Goal: Task Accomplishment & Management: Use online tool/utility

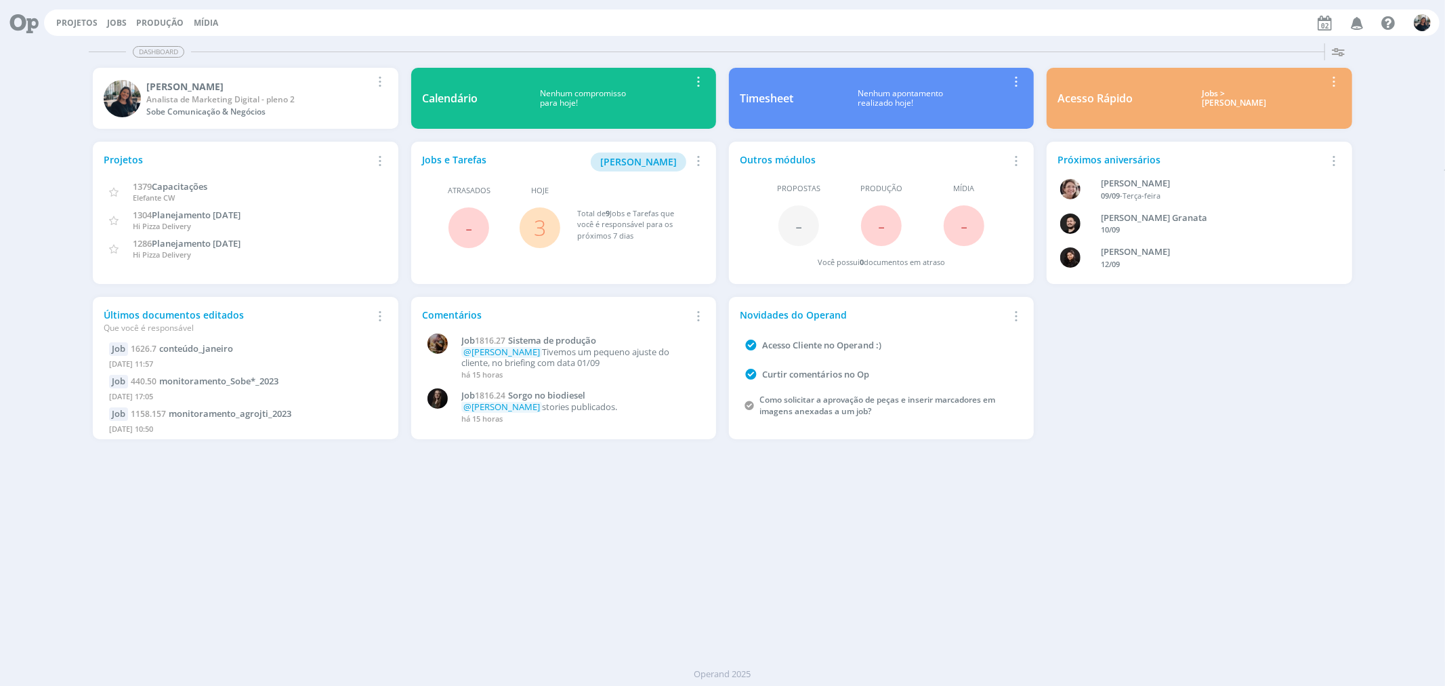
click at [1241, 98] on div "Jobs > [PERSON_NAME]" at bounding box center [1234, 99] width 182 height 20
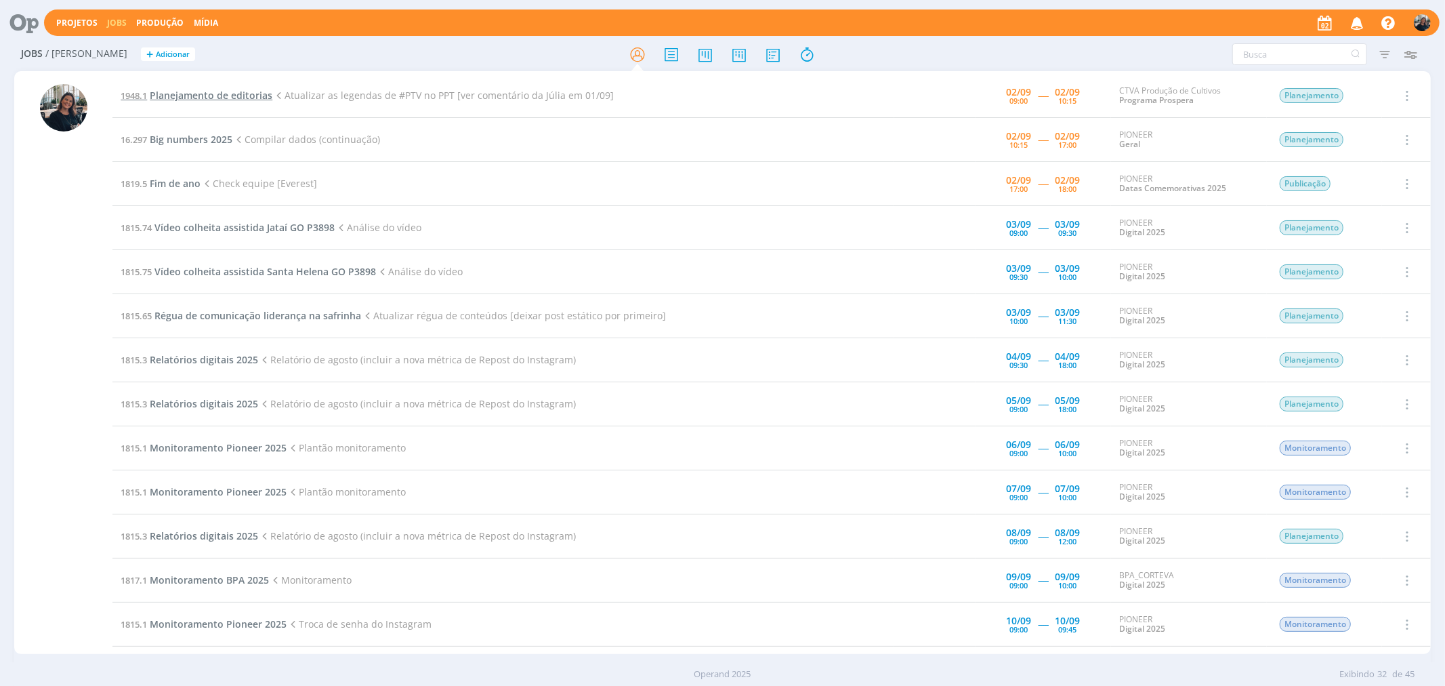
click at [210, 96] on span "Planejamento de editorias" at bounding box center [211, 95] width 123 height 13
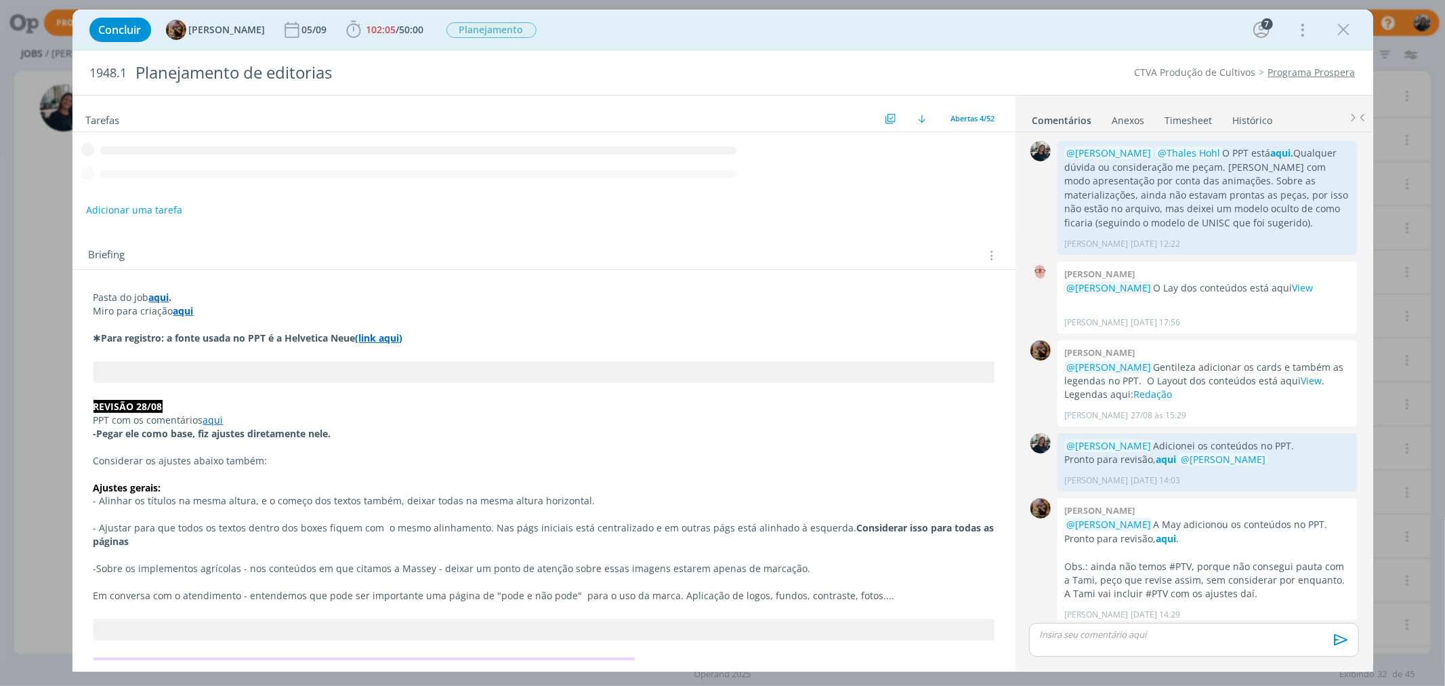
scroll to position [1747, 0]
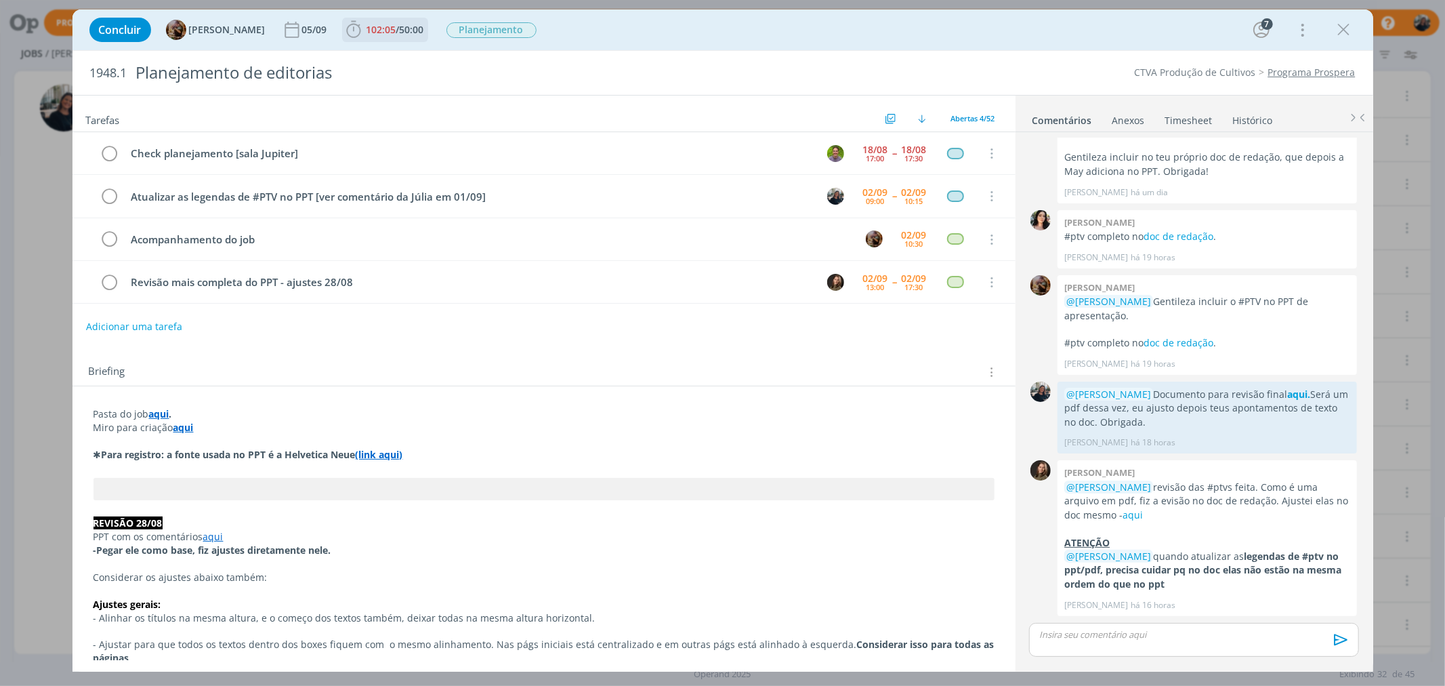
click at [361, 28] on icon "dialog" at bounding box center [353, 29] width 14 height 17
click at [400, 66] on button "Iniciar" at bounding box center [388, 59] width 54 height 19
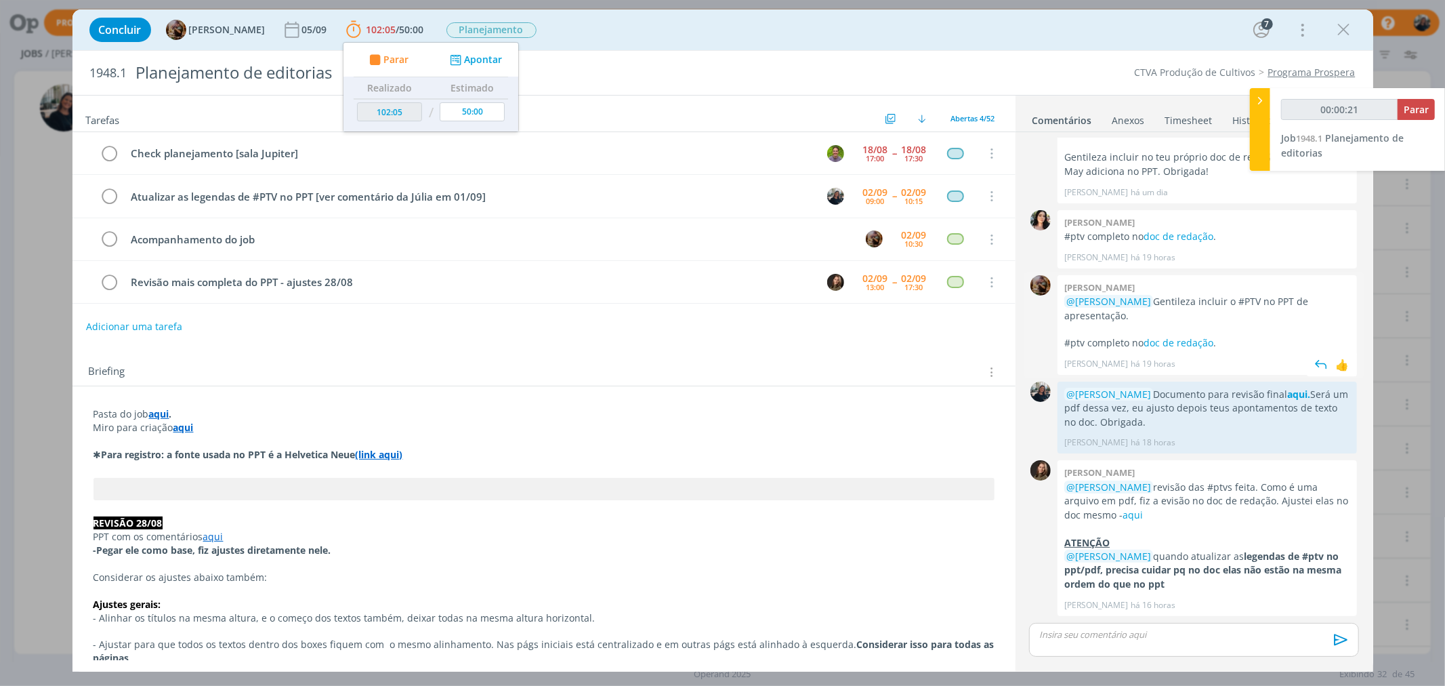
type input "00:00:22"
click at [1261, 102] on icon at bounding box center [1261, 101] width 14 height 14
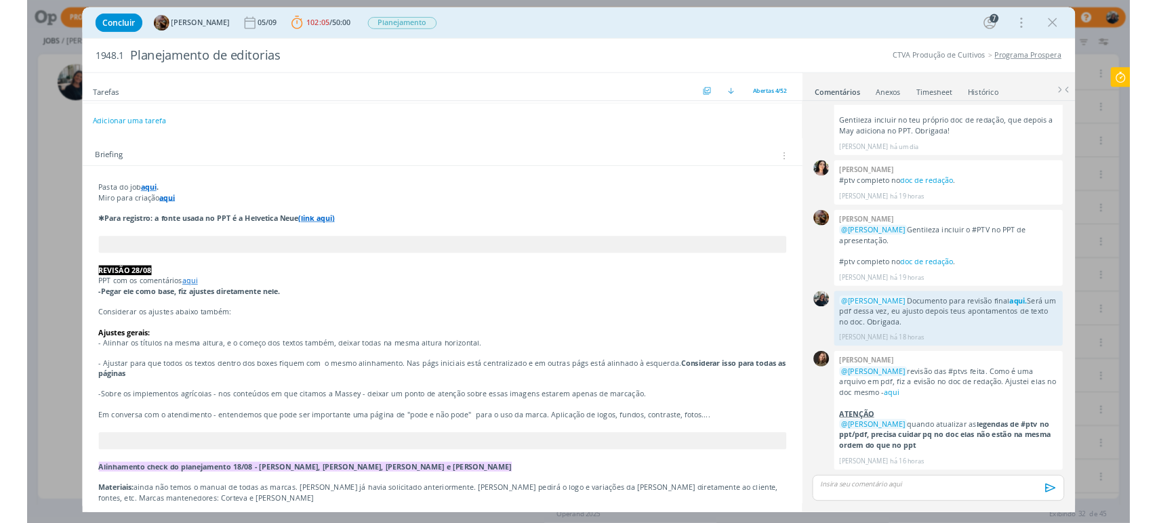
scroll to position [0, 0]
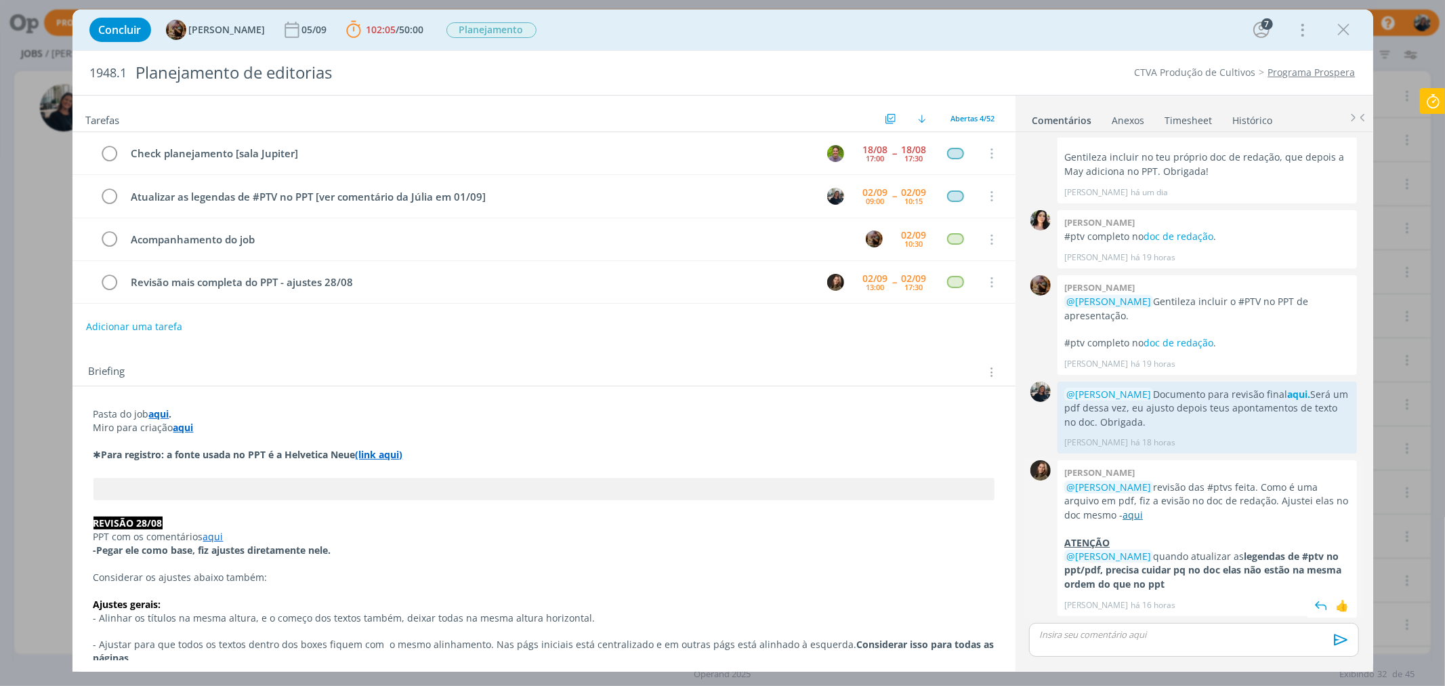
click at [1137, 516] on link "aqui" at bounding box center [1133, 514] width 20 height 13
drag, startPoint x: 1180, startPoint y: 493, endPoint x: 1334, endPoint y: 512, distance: 154.2
click at [1334, 512] on p "@[PERSON_NAME] revisão das #ptvs feita. Como é uma arquivo em pdf, fiz a evisão…" at bounding box center [1208, 500] width 286 height 41
click at [1153, 505] on p "@[PERSON_NAME] revisão das #ptvs feita. Como é uma arquivo em pdf, fiz a evisão…" at bounding box center [1208, 500] width 286 height 41
drag, startPoint x: 1092, startPoint y: 508, endPoint x: 1290, endPoint y: 510, distance: 198.6
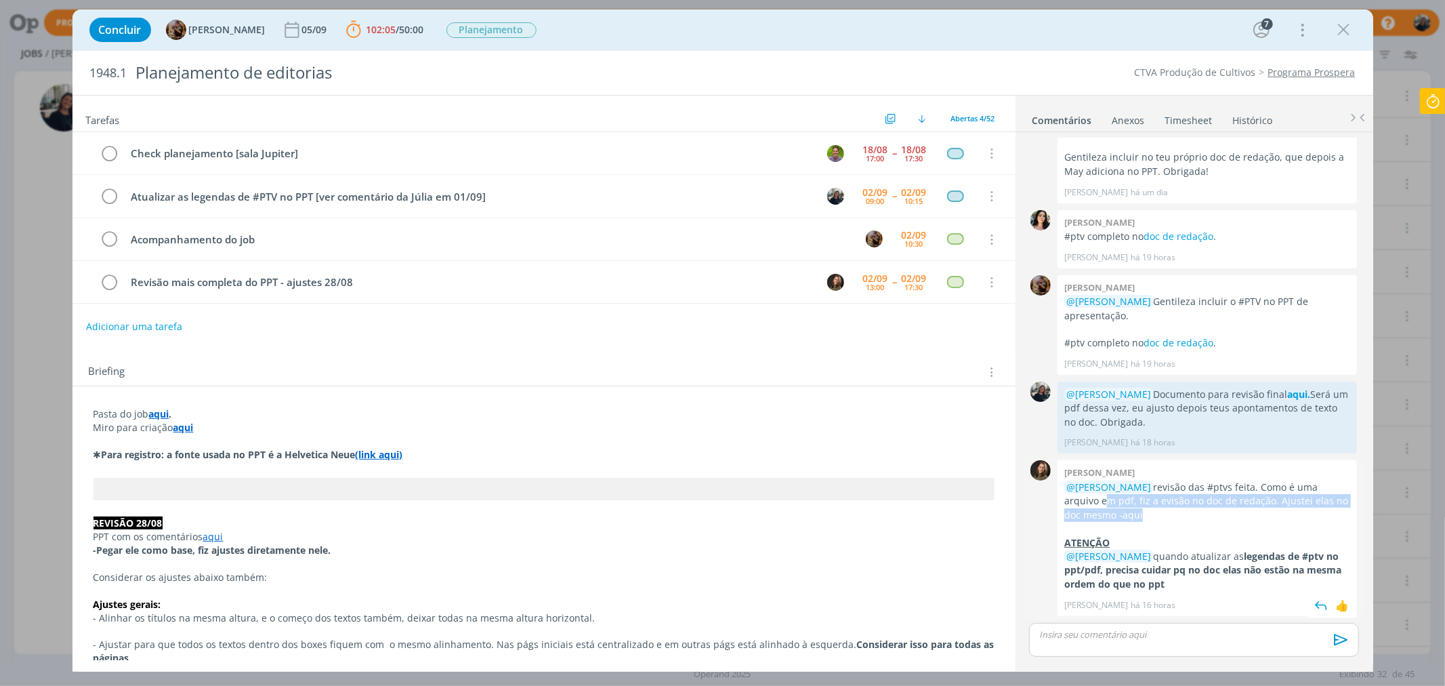
click at [1327, 516] on p "@[PERSON_NAME] revisão das #ptvs feita. Como é uma arquivo em pdf, fiz a evisão…" at bounding box center [1208, 500] width 286 height 41
click at [1197, 505] on p "@[PERSON_NAME] revisão das #ptvs feita. Como é uma arquivo em pdf, fiz a evisão…" at bounding box center [1208, 500] width 286 height 41
click at [1136, 517] on link "aqui" at bounding box center [1133, 514] width 20 height 13
drag, startPoint x: 1193, startPoint y: 554, endPoint x: 1335, endPoint y: 571, distance: 143.2
click at [1335, 571] on p "@Mayara Peruzzo quando atualizar as legendas de #ptv no ppt/pdf, precisa cuidar…" at bounding box center [1208, 570] width 286 height 41
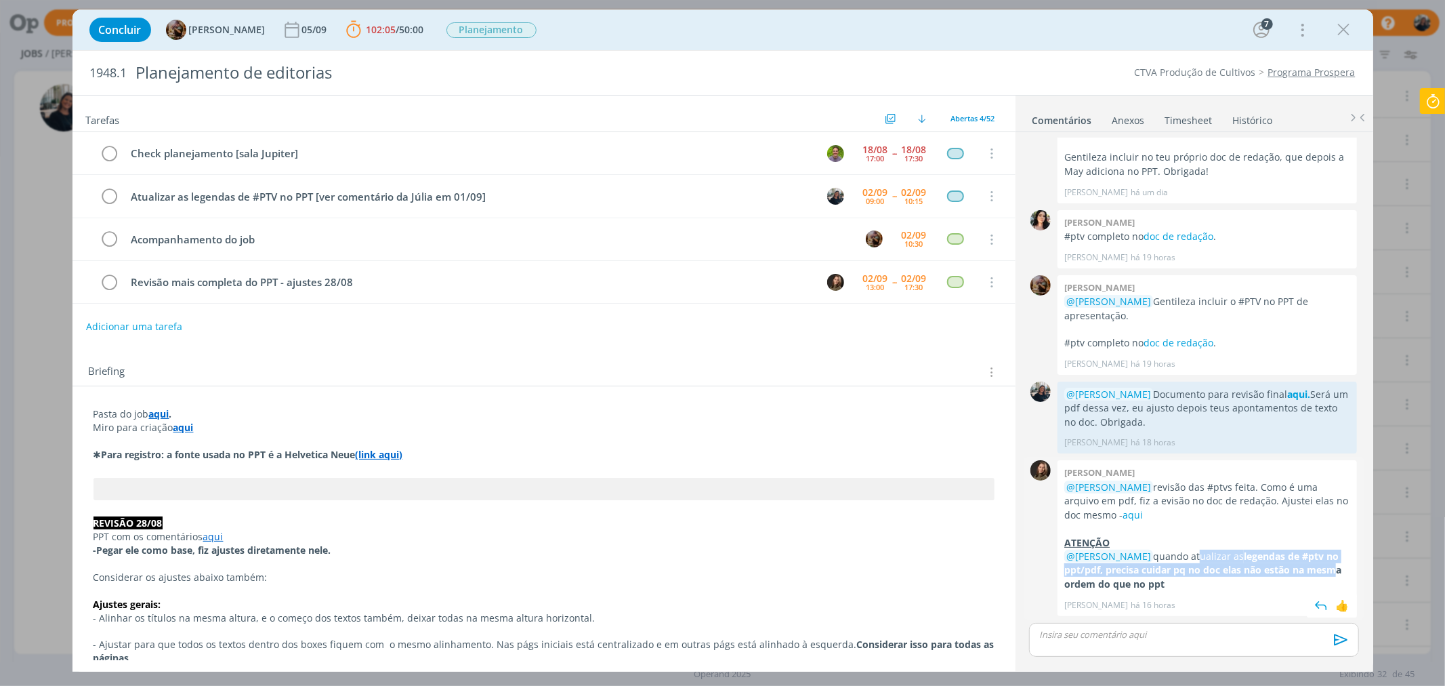
click at [1186, 576] on strong "legendas de #ptv no ppt/pdf, precisa cuidar pq no doc elas não estão na mesma o…" at bounding box center [1203, 570] width 277 height 41
click at [1137, 581] on strong "legendas de #ptv no ppt/pdf, precisa cuidar pq no doc elas não estão na mesma o…" at bounding box center [1203, 570] width 277 height 41
click at [1173, 586] on p "@Mayara Peruzzo quando atualizar as legendas de #ptv no ppt/pdf, precisa cuidar…" at bounding box center [1208, 570] width 286 height 41
drag, startPoint x: 1204, startPoint y: 564, endPoint x: 1232, endPoint y: 581, distance: 33.5
click at [1232, 581] on p "@Mayara Peruzzo quando atualizar as legendas de #ptv no ppt/pdf, precisa cuidar…" at bounding box center [1208, 570] width 286 height 41
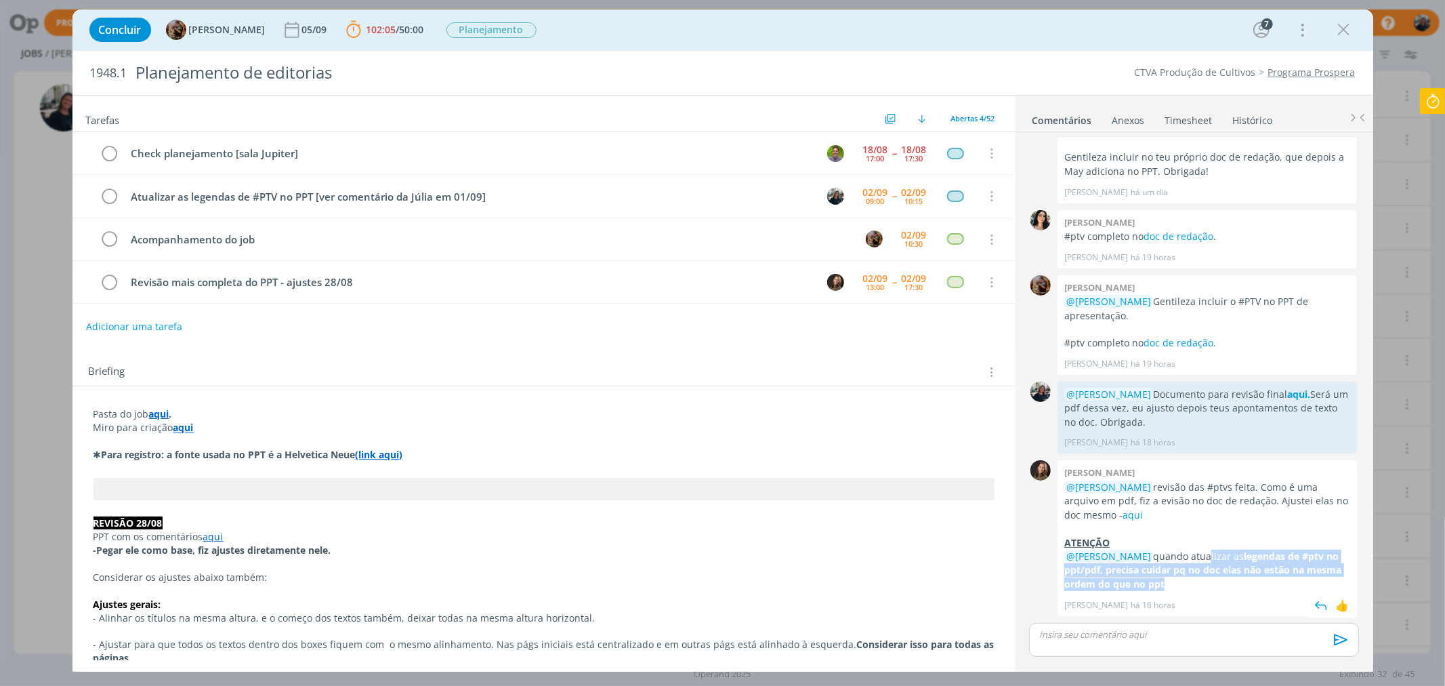
click at [1214, 567] on strong "legendas de #ptv no ppt/pdf, precisa cuidar pq no doc elas não estão na mesma o…" at bounding box center [1203, 570] width 277 height 41
click at [1201, 556] on p "@Mayara Peruzzo quando atualizar as legendas de #ptv no ppt/pdf, precisa cuidar…" at bounding box center [1208, 570] width 286 height 41
drag, startPoint x: 1185, startPoint y: 559, endPoint x: 1201, endPoint y: 577, distance: 24.9
click at [1200, 573] on p "@Mayara Peruzzo quando atualizar as legendas de #ptv no ppt/pdf, precisa cuidar…" at bounding box center [1208, 570] width 286 height 41
click at [1208, 585] on p "@Mayara Peruzzo quando atualizar as legendas de #ptv no ppt/pdf, precisa cuidar…" at bounding box center [1208, 570] width 286 height 41
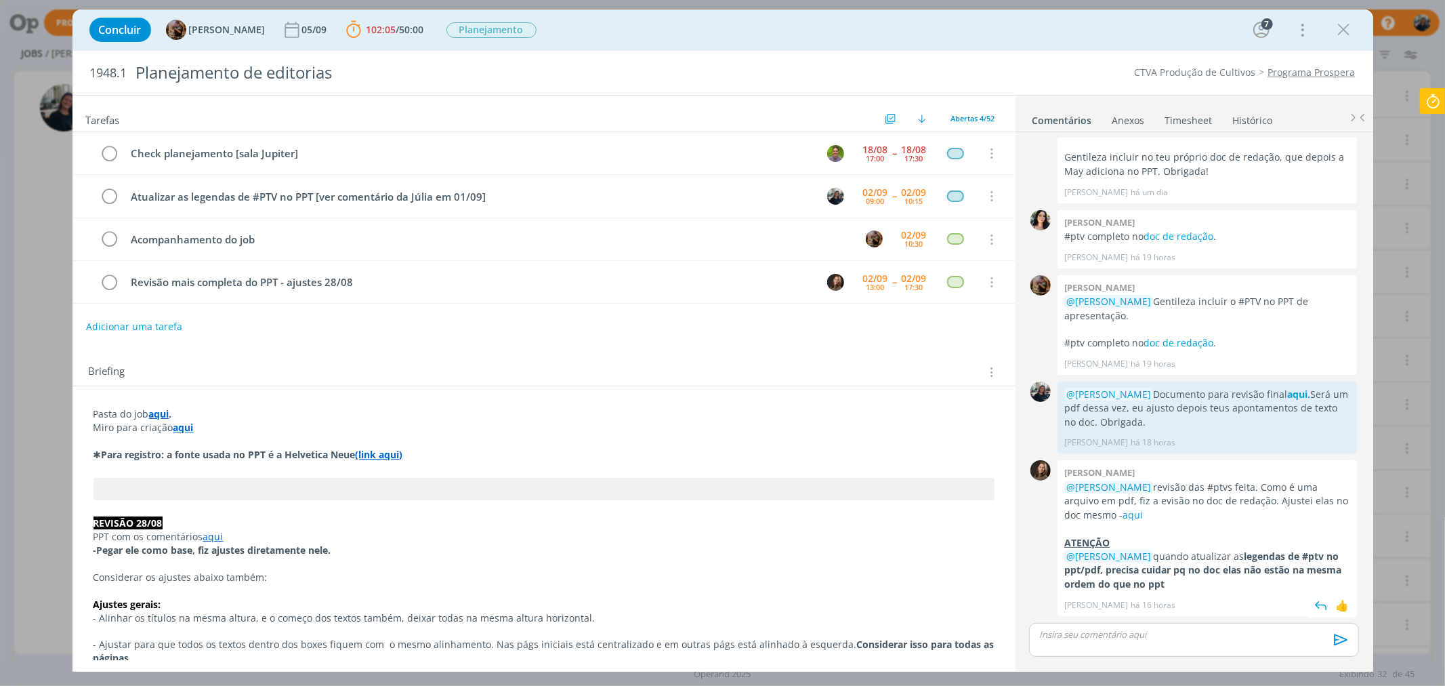
drag, startPoint x: 1201, startPoint y: 587, endPoint x: 1187, endPoint y: 581, distance: 16.1
click at [1198, 588] on p "@Mayara Peruzzo quando atualizar as legendas de #ptv no ppt/pdf, precisa cuidar…" at bounding box center [1208, 570] width 286 height 41
drag, startPoint x: 1169, startPoint y: 563, endPoint x: 1180, endPoint y: 579, distance: 19.4
click at [1180, 579] on p "@Mayara Peruzzo quando atualizar as legendas de #ptv no ppt/pdf, precisa cuidar…" at bounding box center [1208, 570] width 286 height 41
click at [1210, 504] on p "@[PERSON_NAME] revisão das #ptvs feita. Como é uma arquivo em pdf, fiz a evisão…" at bounding box center [1208, 500] width 286 height 41
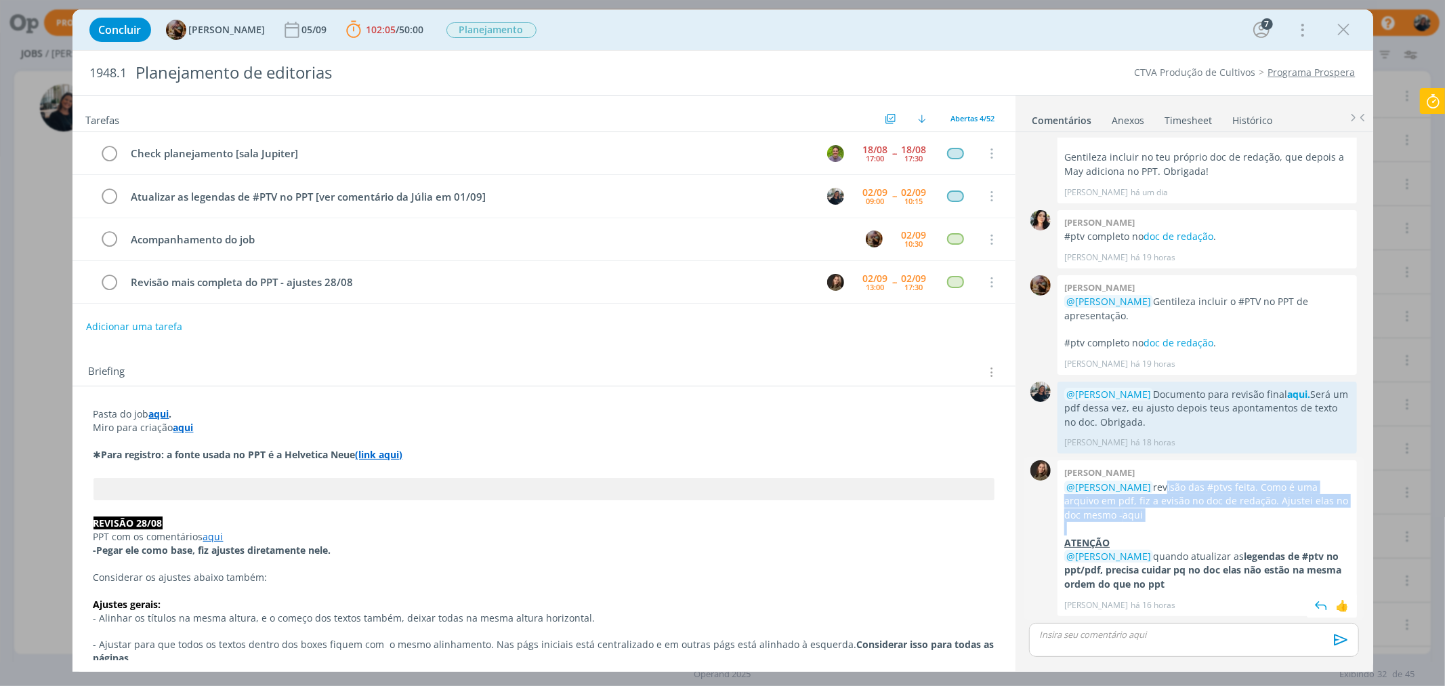
drag, startPoint x: 1175, startPoint y: 491, endPoint x: 1215, endPoint y: 529, distance: 54.7
click at [1215, 529] on div "@[PERSON_NAME] revisão das #ptvs feita. Como é uma arquivo em pdf, fiz a evisão…" at bounding box center [1208, 535] width 286 height 111
click at [1231, 578] on p "@Mayara Peruzzo quando atualizar as legendas de #ptv no ppt/pdf, precisa cuidar…" at bounding box center [1208, 570] width 286 height 41
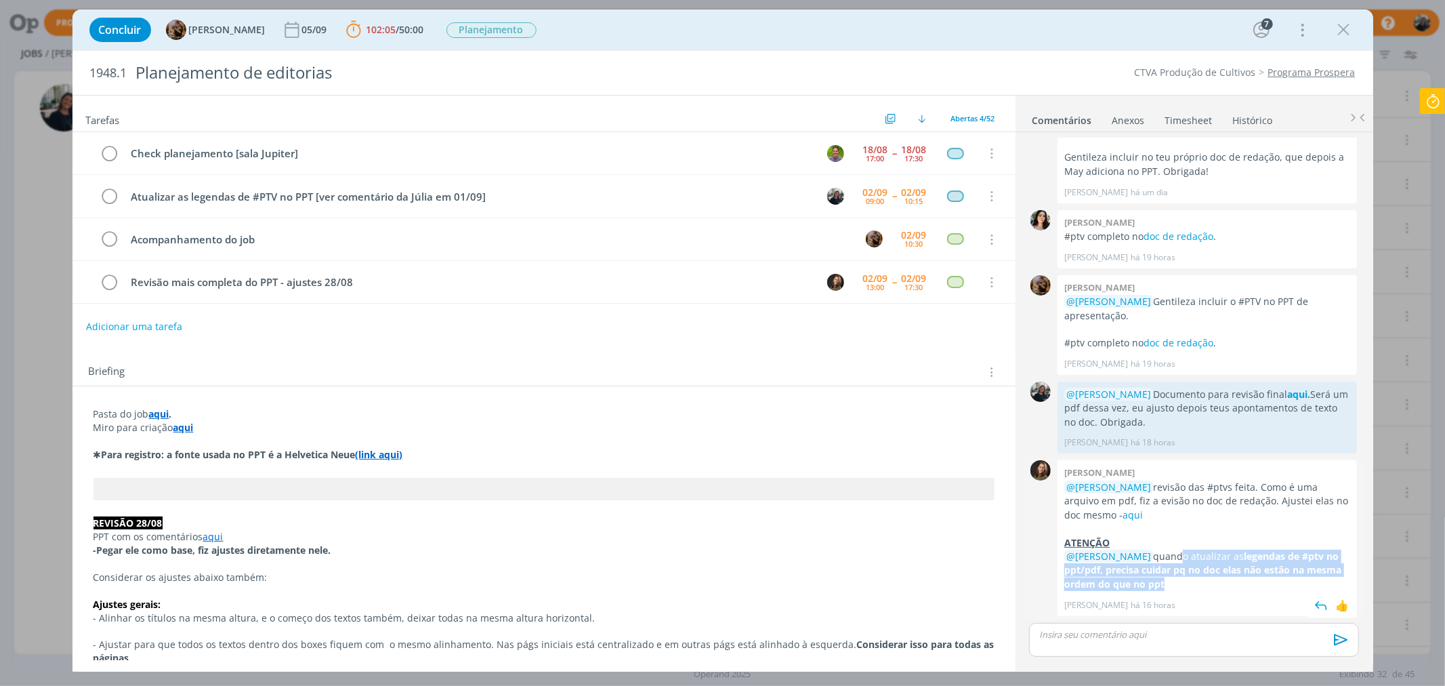
drag, startPoint x: 1176, startPoint y: 564, endPoint x: 1180, endPoint y: 575, distance: 11.8
click at [1208, 591] on p "@Mayara Peruzzo quando atualizar as legendas de #ptv no ppt/pdf, precisa cuidar…" at bounding box center [1208, 570] width 286 height 41
drag, startPoint x: 1163, startPoint y: 558, endPoint x: 1155, endPoint y: 556, distance: 8.4
click at [1162, 558] on p "@Mayara Peruzzo quando atualizar as legendas de #ptv no ppt/pdf, precisa cuidar…" at bounding box center [1208, 570] width 286 height 41
drag, startPoint x: 1152, startPoint y: 554, endPoint x: 1163, endPoint y: 680, distance: 126.5
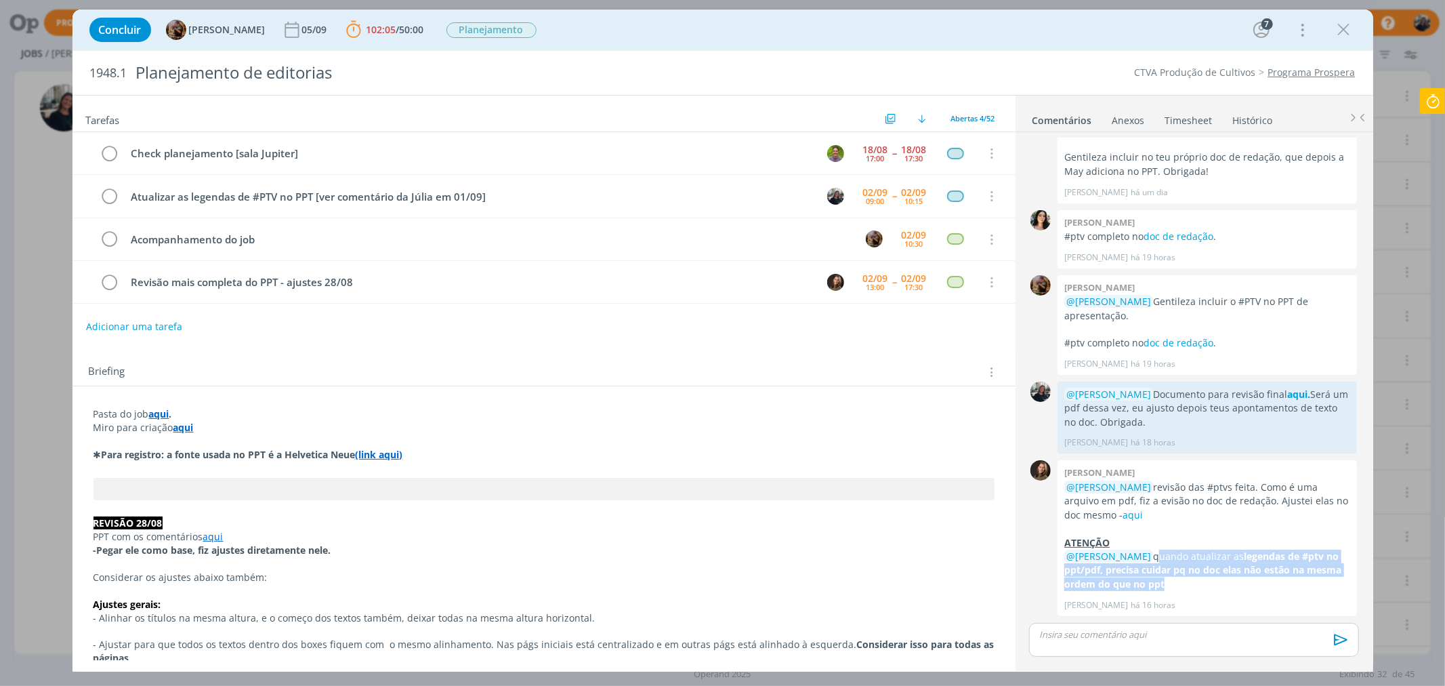
click at [1187, 590] on p "@Mayara Peruzzo quando atualizar as legendas de #ptv no ppt/pdf, precisa cuidar…" at bounding box center [1208, 570] width 286 height 41
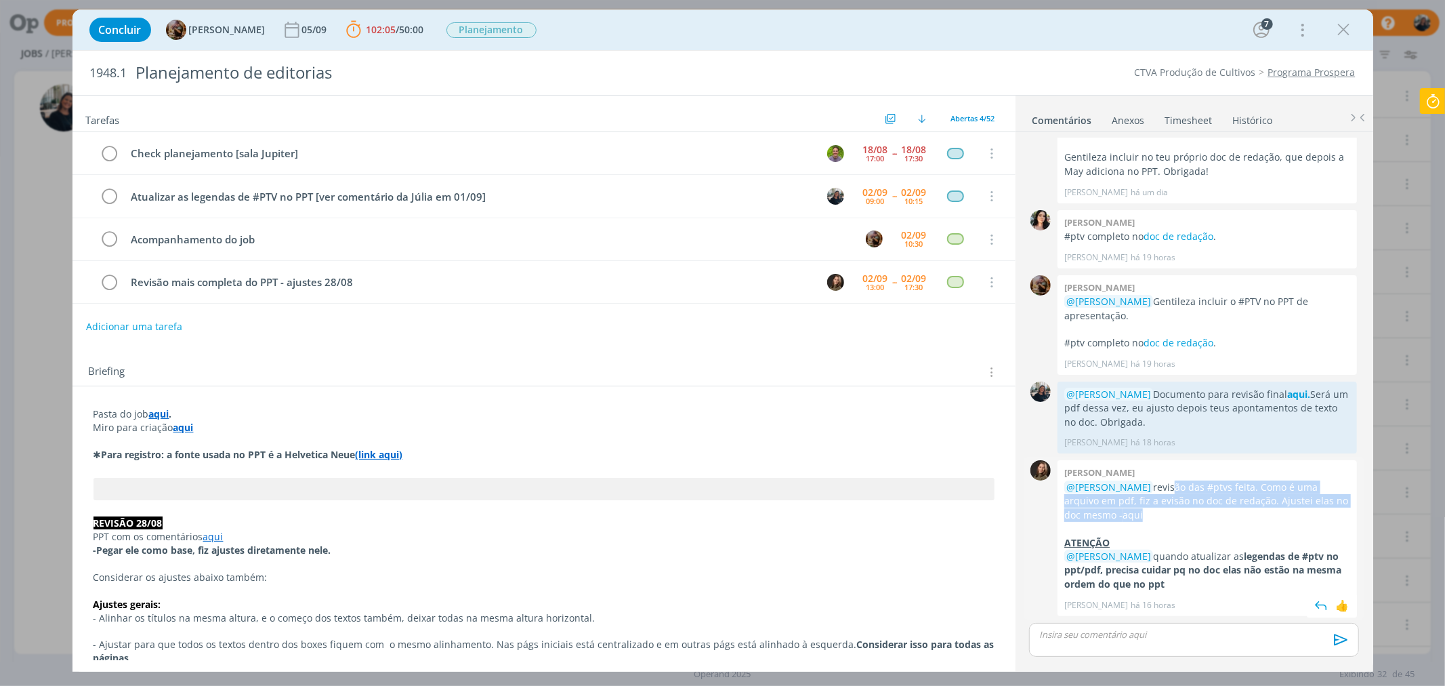
drag, startPoint x: 1180, startPoint y: 482, endPoint x: 1215, endPoint y: 512, distance: 46.2
click at [1215, 512] on p "@[PERSON_NAME] revisão das #ptvs feita. Como é uma arquivo em pdf, fiz a evisão…" at bounding box center [1208, 500] width 286 height 41
click at [1182, 560] on p "@Mayara Peruzzo quando atualizar as legendas de #ptv no ppt/pdf, precisa cuidar…" at bounding box center [1208, 570] width 286 height 41
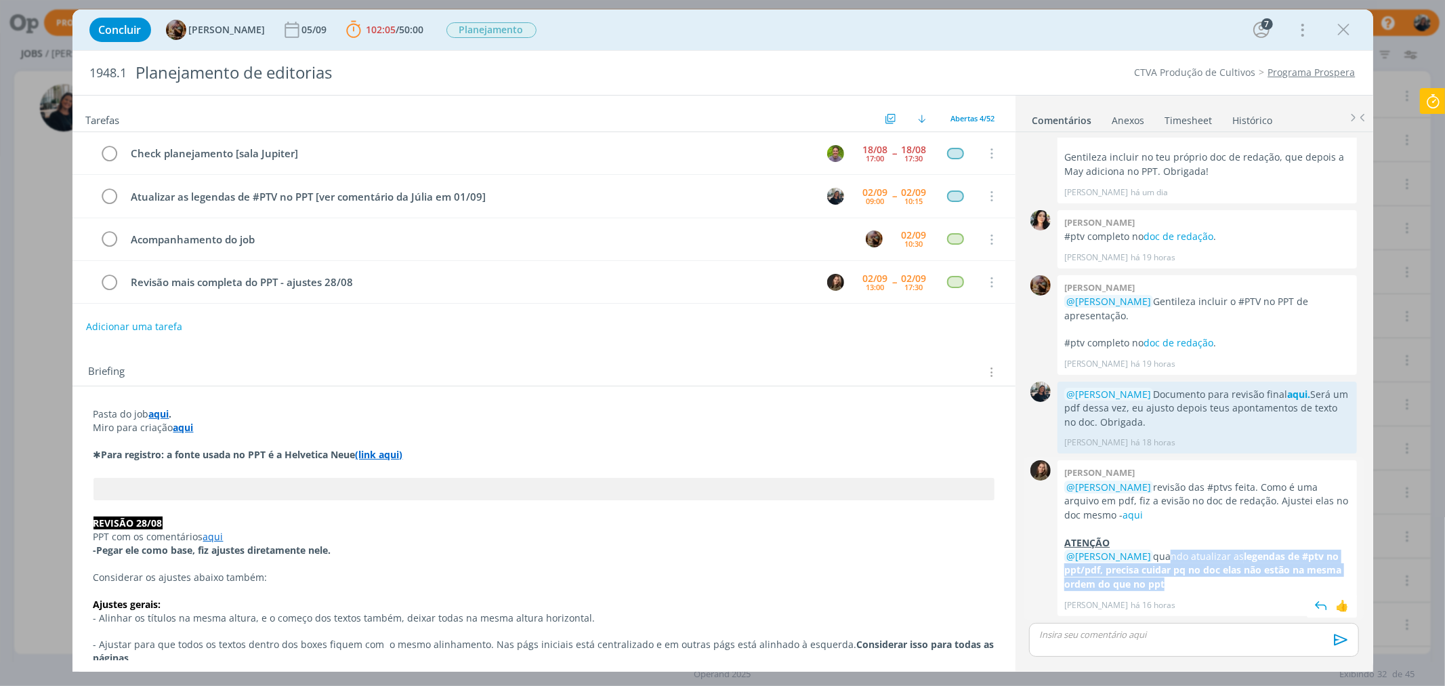
drag, startPoint x: 1161, startPoint y: 556, endPoint x: 1191, endPoint y: 585, distance: 41.7
click at [1191, 585] on p "@Mayara Peruzzo quando atualizar as legendas de #ptv no ppt/pdf, precisa cuidar…" at bounding box center [1208, 570] width 286 height 41
click at [1195, 592] on div "[PERSON_NAME] @[PERSON_NAME] revisão das #ptvs feita. Como é uma arquivo em pdf…" at bounding box center [1208, 537] width 300 height 155
click at [1145, 556] on span "@[PERSON_NAME]" at bounding box center [1109, 556] width 85 height 13
drag, startPoint x: 1149, startPoint y: 554, endPoint x: 1174, endPoint y: 581, distance: 36.9
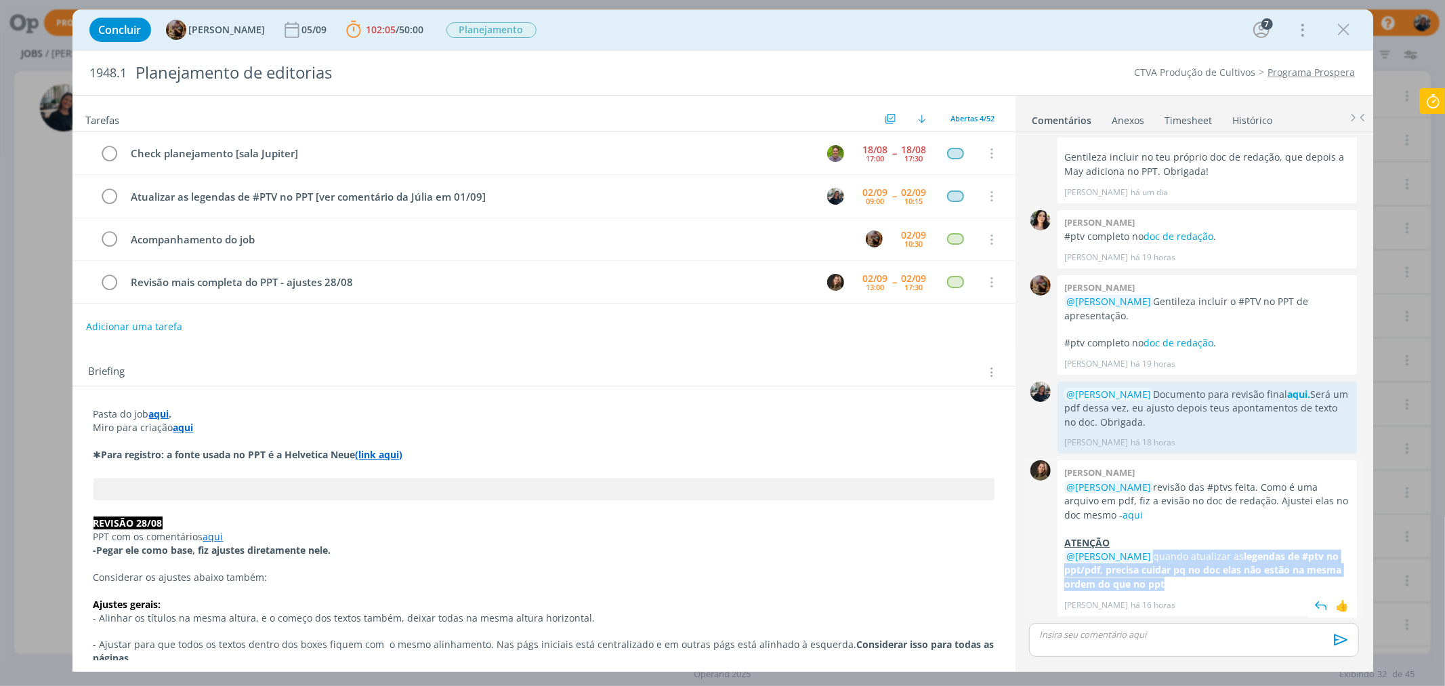
click at [1176, 588] on p "@Mayara Peruzzo quando atualizar as legendas de #ptv no ppt/pdf, precisa cuidar…" at bounding box center [1208, 570] width 286 height 41
click at [1190, 533] on p "dialog" at bounding box center [1208, 529] width 286 height 14
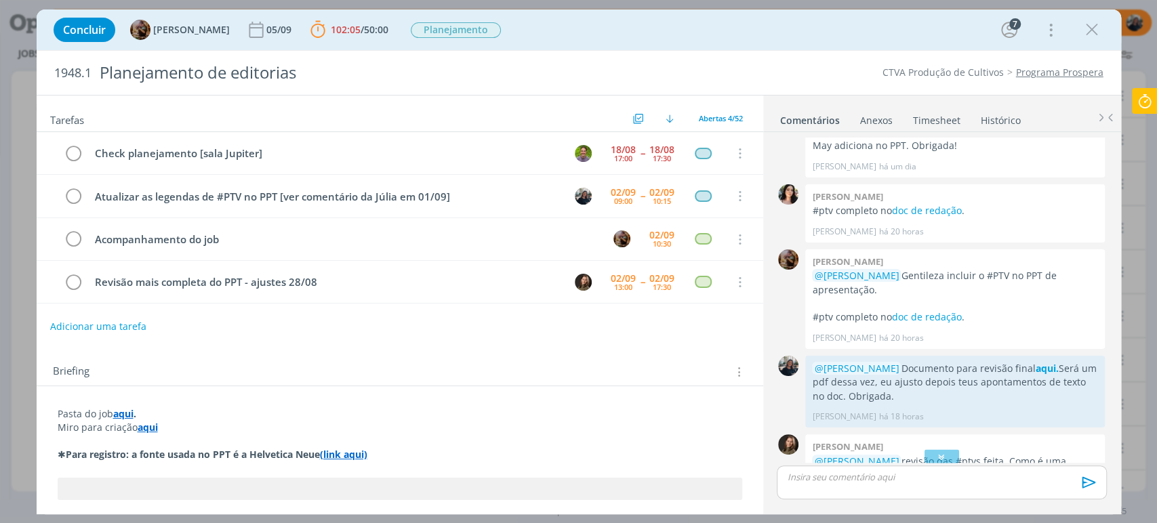
scroll to position [1746, 0]
click at [127, 409] on strong "aqui" at bounding box center [123, 413] width 20 height 13
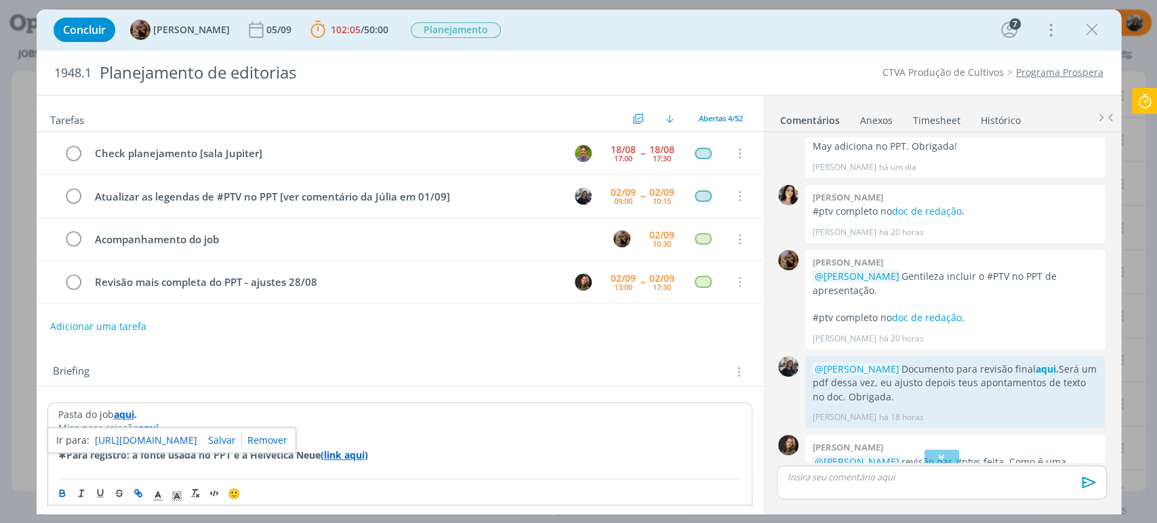
click at [127, 432] on link "[URL][DOMAIN_NAME]" at bounding box center [146, 441] width 102 height 18
click at [861, 481] on p "dialog" at bounding box center [941, 477] width 308 height 12
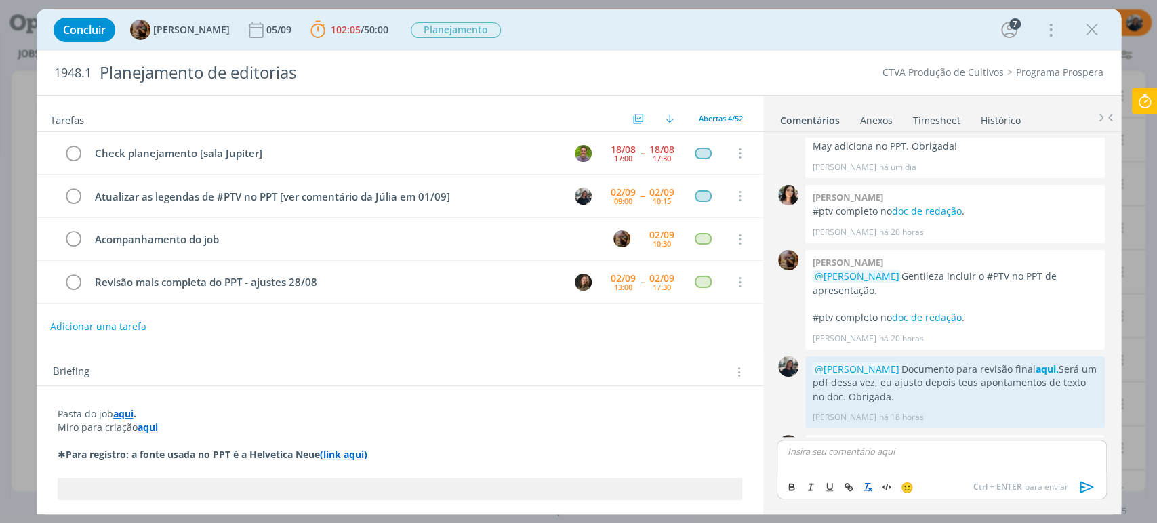
scroll to position [1930, 0]
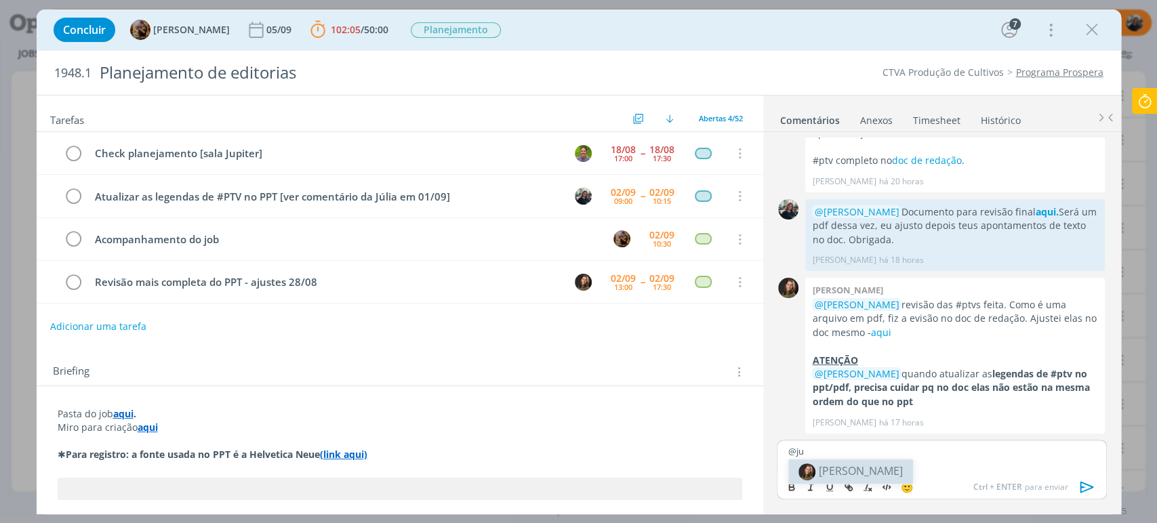
click at [828, 473] on span "[PERSON_NAME]" at bounding box center [861, 471] width 84 height 15
drag, startPoint x: 964, startPoint y: 453, endPoint x: 984, endPoint y: 449, distance: 20.7
click at [984, 449] on p "﻿ @ [PERSON_NAME] ﻿ Material final para revisão, aqui." at bounding box center [941, 451] width 308 height 12
click at [846, 491] on icon "dialog" at bounding box center [848, 487] width 11 height 11
paste input "[URL][DOMAIN_NAME]"
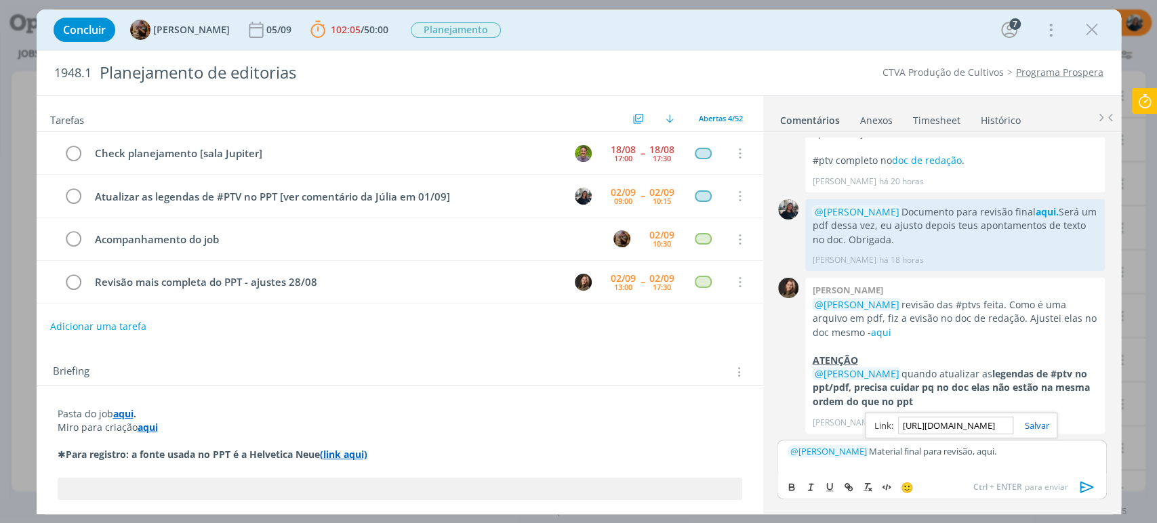
scroll to position [0, 347]
type input "[URL][DOMAIN_NAME]"
click at [1031, 427] on link "dialog" at bounding box center [1030, 425] width 35 height 12
click at [1027, 459] on div "﻿ @ [PERSON_NAME] ﻿ Material final para revisão, aqui." at bounding box center [941, 457] width 329 height 34
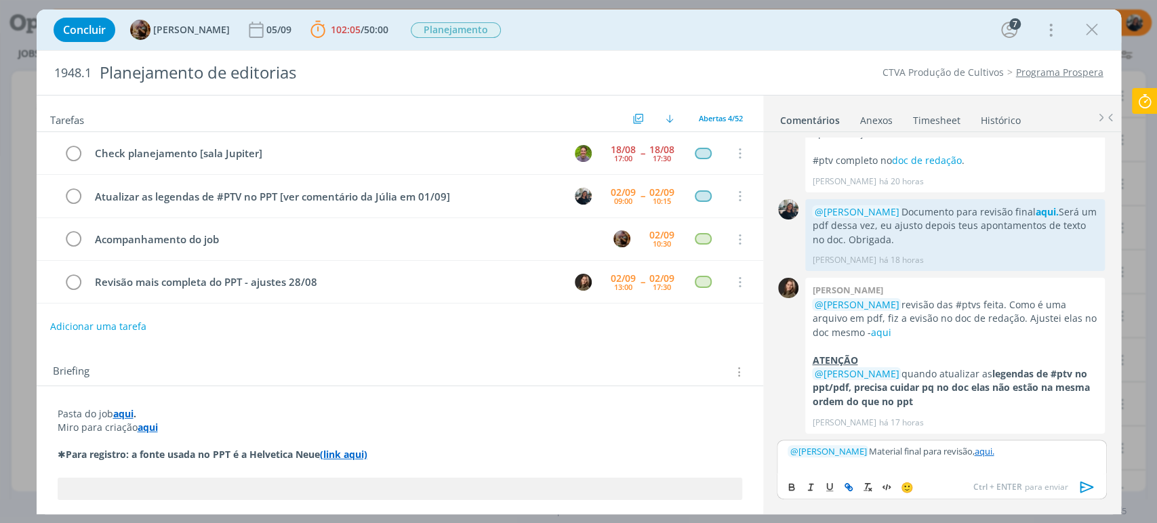
click at [1091, 493] on icon "dialog" at bounding box center [1087, 487] width 20 height 20
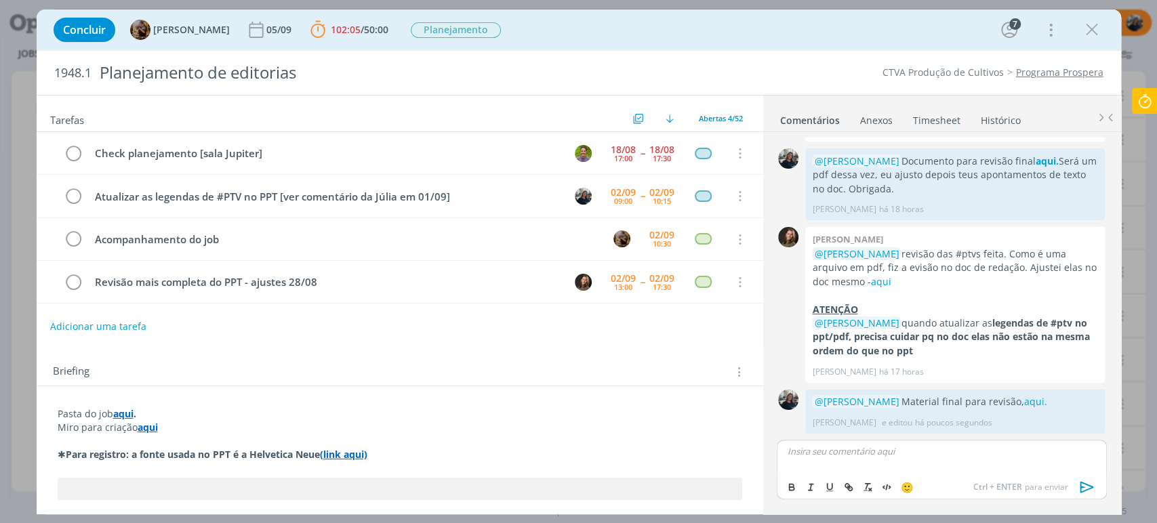
scroll to position [1980, 0]
click at [1023, 400] on link "aqui." at bounding box center [1034, 401] width 23 height 13
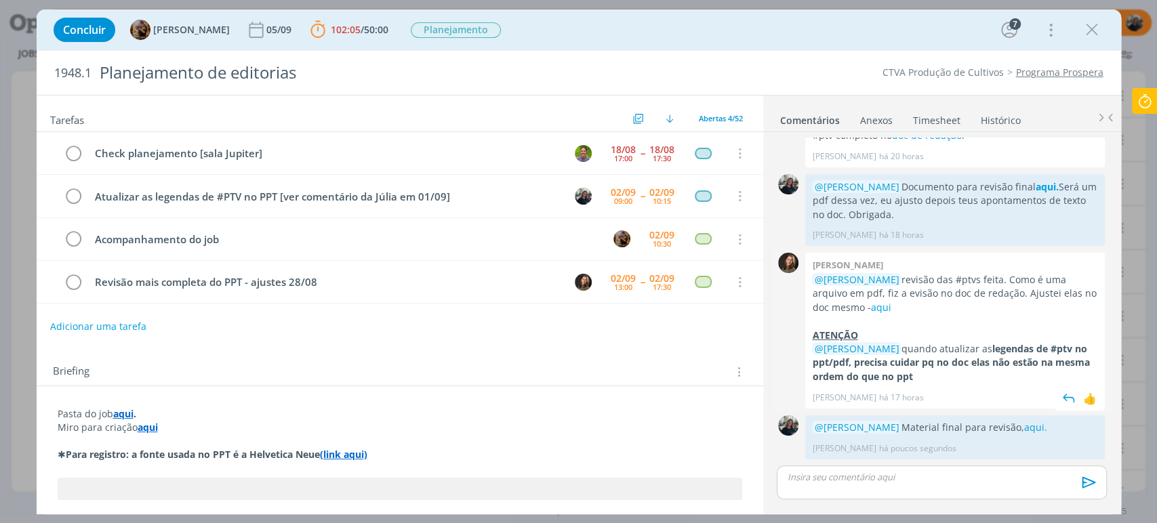
scroll to position [1955, 0]
drag, startPoint x: 1096, startPoint y: 20, endPoint x: 777, endPoint y: 377, distance: 479.0
click at [1096, 20] on icon "dialog" at bounding box center [1092, 30] width 20 height 20
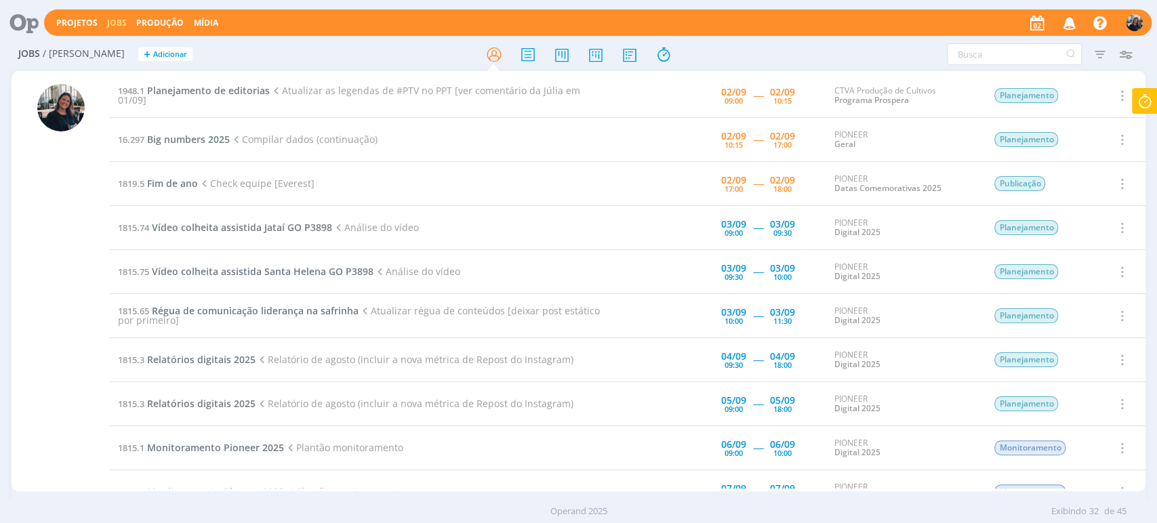
click at [756, 52] on div at bounding box center [579, 54] width 378 height 24
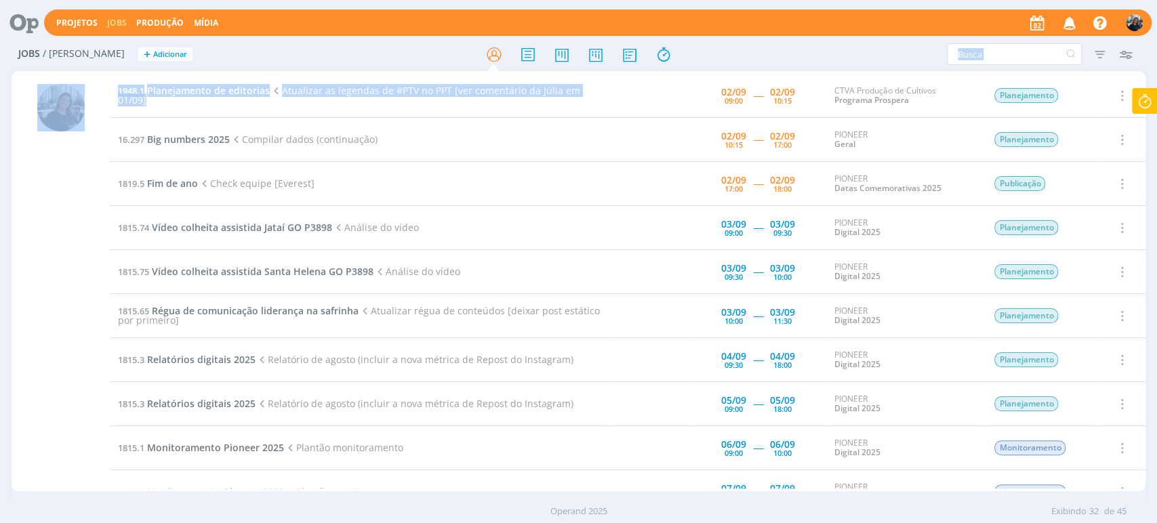
drag, startPoint x: 452, startPoint y: 41, endPoint x: 703, endPoint y: 68, distance: 252.2
click at [678, 75] on div "Jobs / [PERSON_NAME] + Adicionar Filtros Filtrar [GEOGRAPHIC_DATA] Tipo Jobs e …" at bounding box center [578, 284] width 1157 height 492
click at [703, 64] on div at bounding box center [579, 54] width 378 height 24
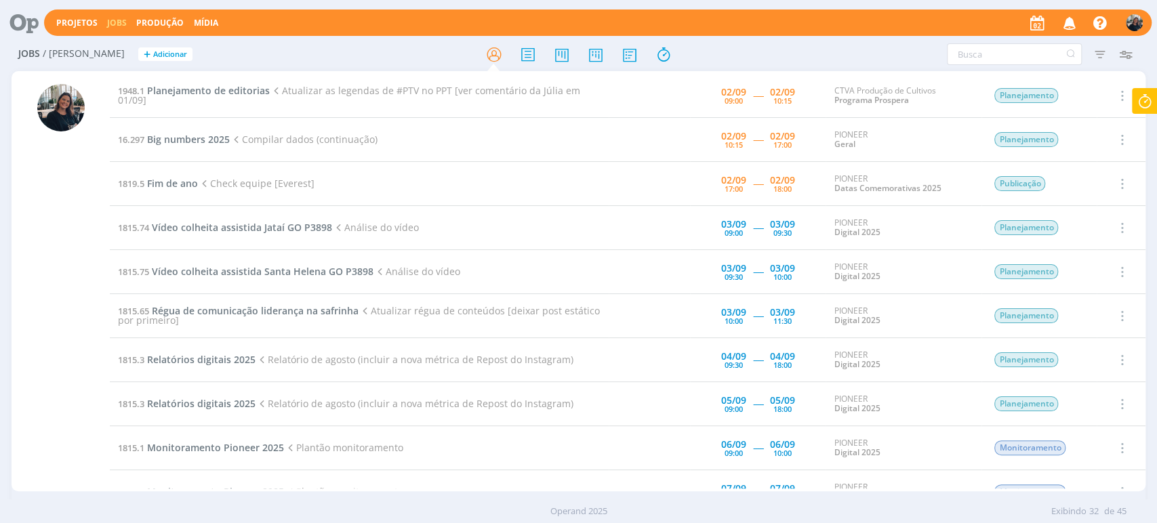
click at [714, 56] on div at bounding box center [579, 54] width 378 height 24
drag, startPoint x: 698, startPoint y: 58, endPoint x: 688, endPoint y: 72, distance: 16.5
click at [683, 64] on div at bounding box center [579, 54] width 378 height 24
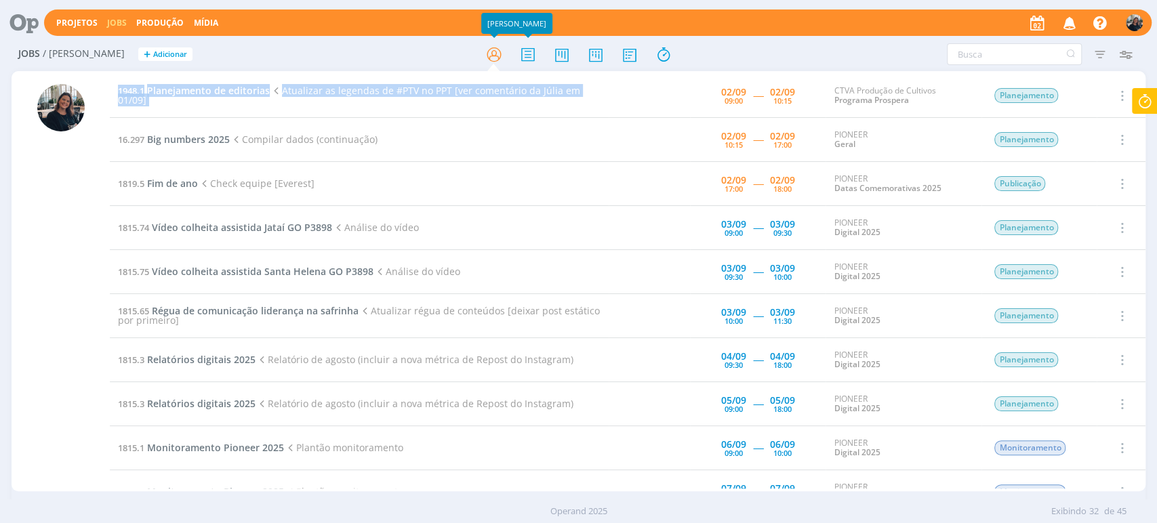
drag, startPoint x: 688, startPoint y: 71, endPoint x: 764, endPoint y: 59, distance: 76.2
click at [758, 59] on div "Jobs / [PERSON_NAME] + Adicionar Filtros Filtrar [GEOGRAPHIC_DATA] Tipo Jobs e …" at bounding box center [578, 284] width 1157 height 492
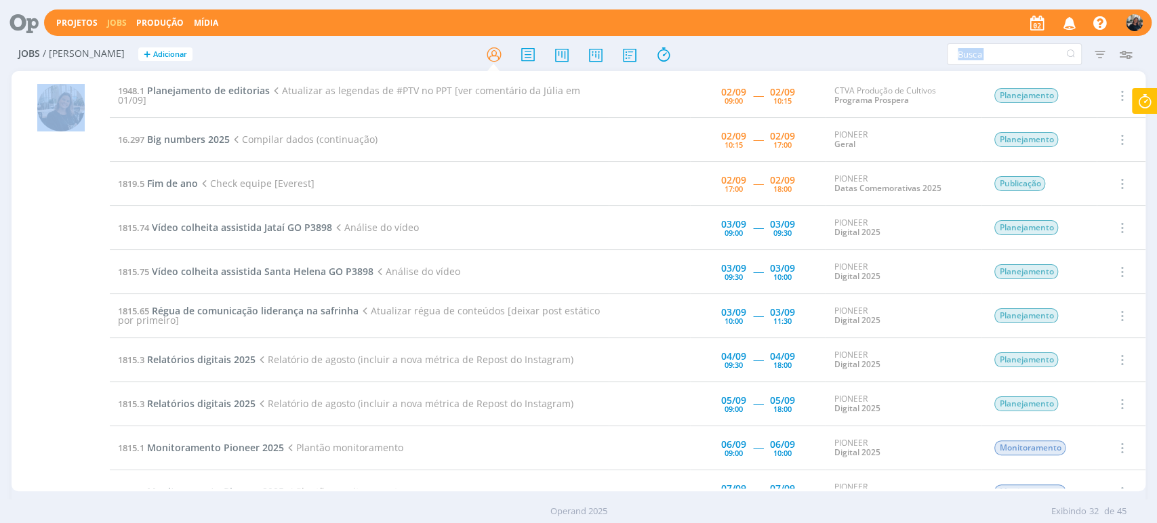
click at [759, 53] on div at bounding box center [579, 54] width 378 height 24
click at [781, 82] on div "[DATE] 10:15" at bounding box center [782, 95] width 25 height 27
drag, startPoint x: 825, startPoint y: 73, endPoint x: 817, endPoint y: 81, distance: 10.5
click at [824, 73] on div "1948.1 Planejamento de editorias Atualizar as legendas de #PTV no PPT [ver come…" at bounding box center [579, 281] width 1134 height 420
click at [815, 83] on td "[DATE] 09:00 ----- [DATE] 10:15" at bounding box center [758, 96] width 136 height 44
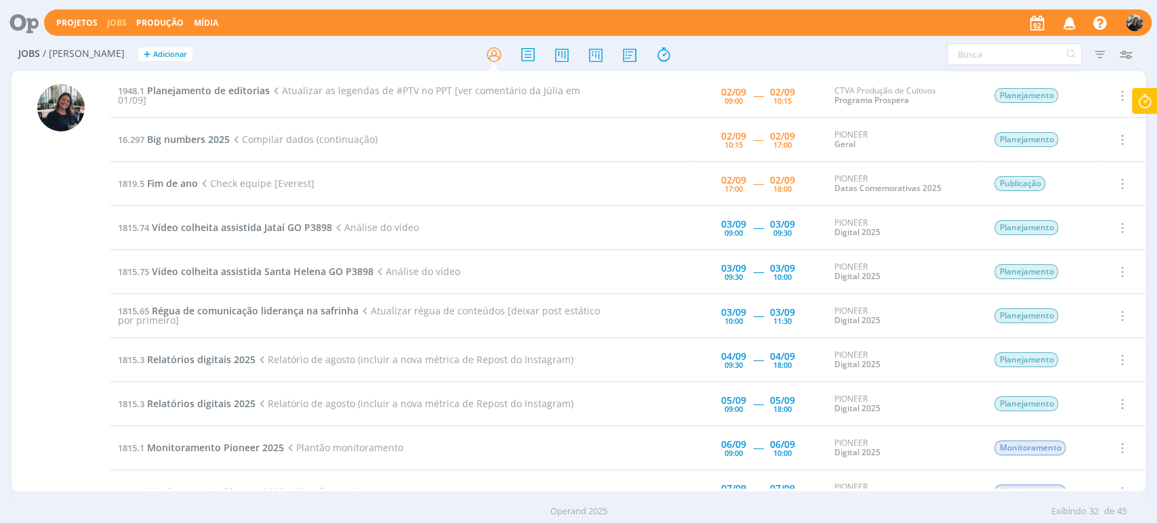
click at [825, 127] on td "PIONEER Geral" at bounding box center [903, 140] width 156 height 44
click at [173, 92] on span "Planejamento de editorias" at bounding box center [208, 90] width 123 height 13
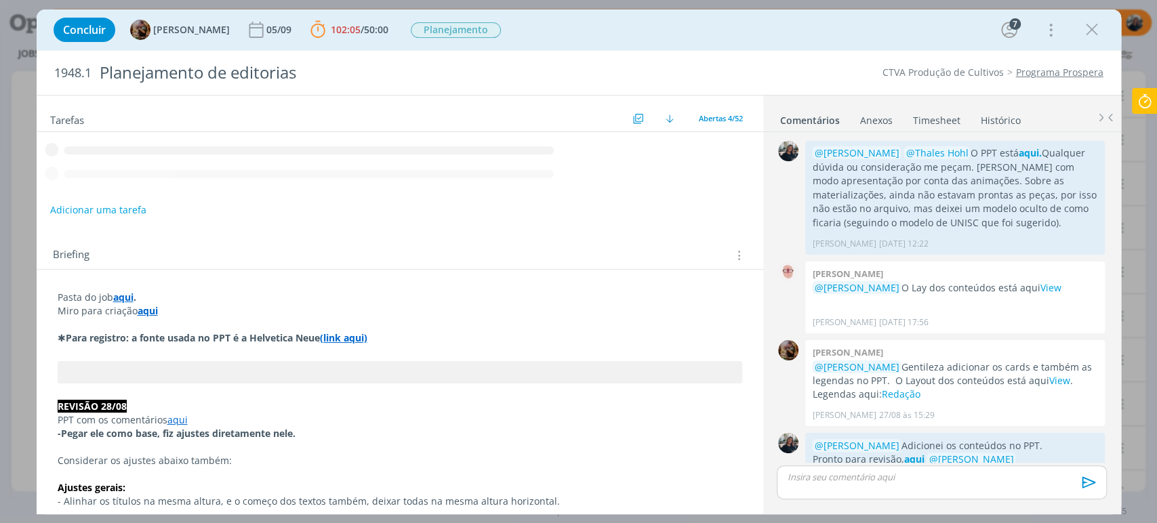
scroll to position [1955, 0]
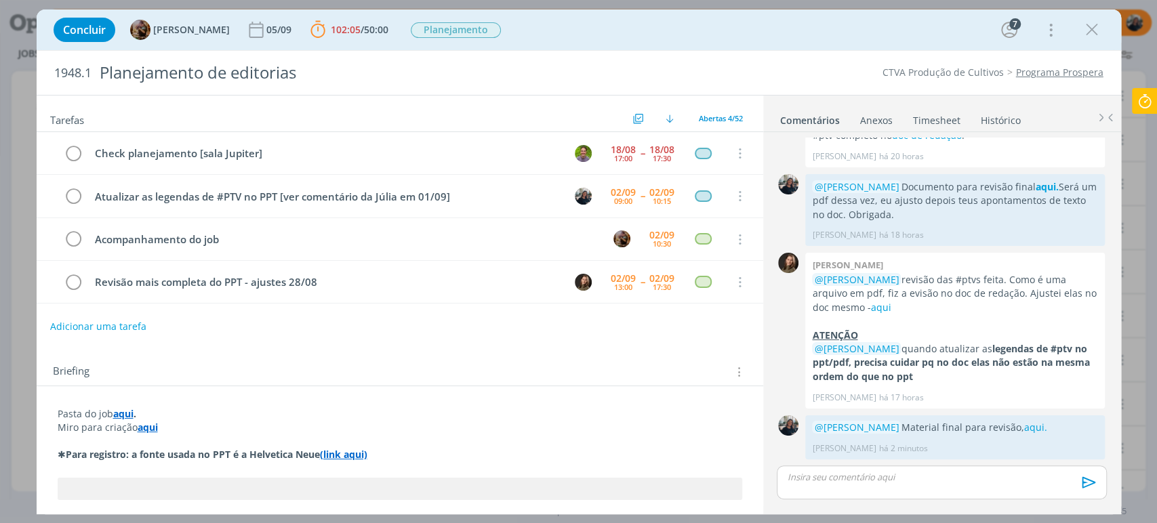
click at [1144, 102] on icon at bounding box center [1144, 101] width 24 height 26
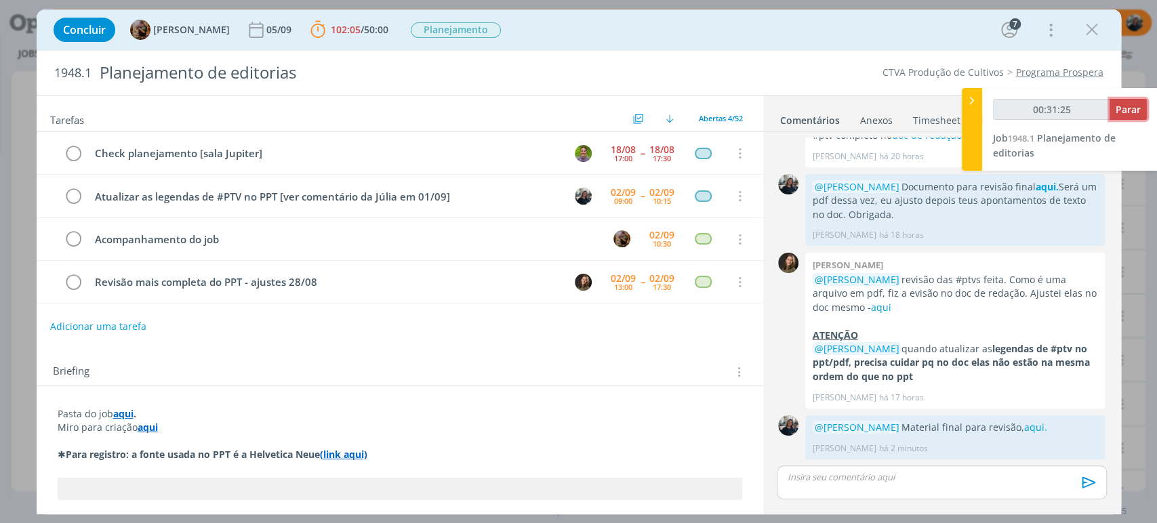
click at [1131, 108] on span "Parar" at bounding box center [1127, 109] width 25 height 13
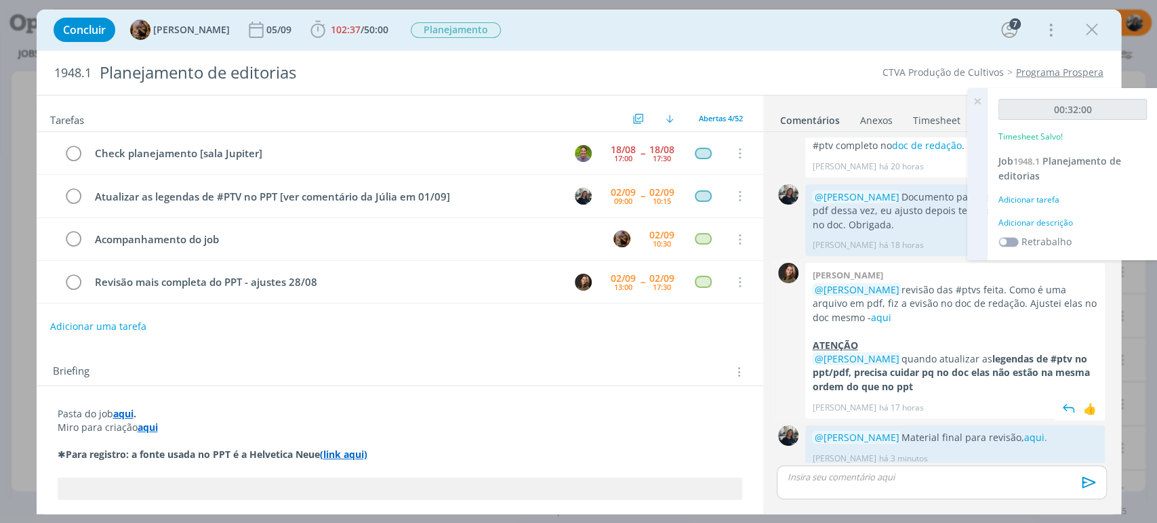
scroll to position [1954, 0]
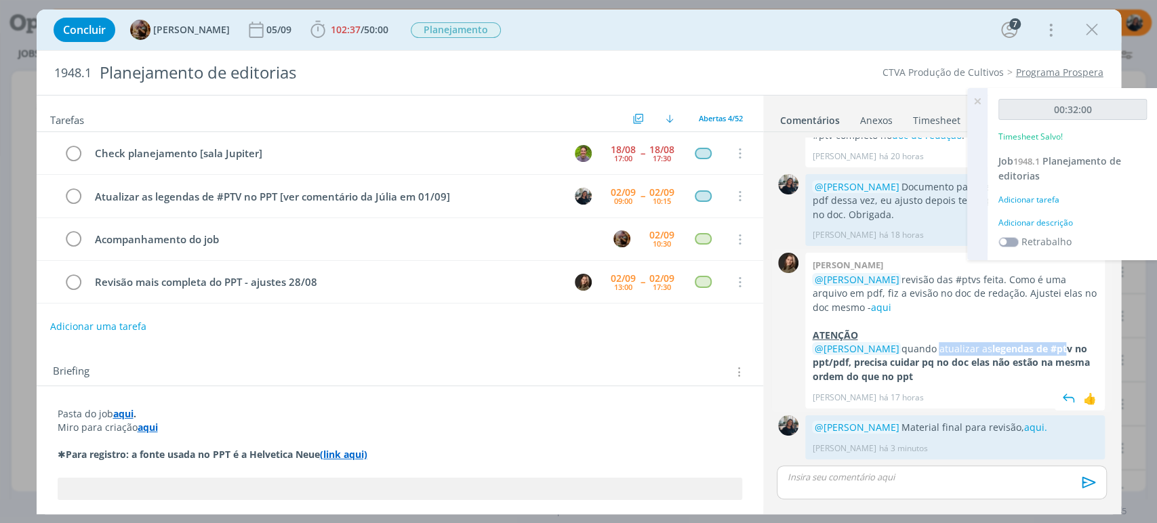
drag, startPoint x: 932, startPoint y: 350, endPoint x: 1064, endPoint y: 353, distance: 131.5
click at [1064, 353] on p "@Mayara Peruzzo quando atualizar as legendas de #ptv no ppt/pdf, precisa cuidar…" at bounding box center [955, 362] width 286 height 41
click at [1037, 219] on div "Adicionar descrição" at bounding box center [1072, 223] width 148 height 12
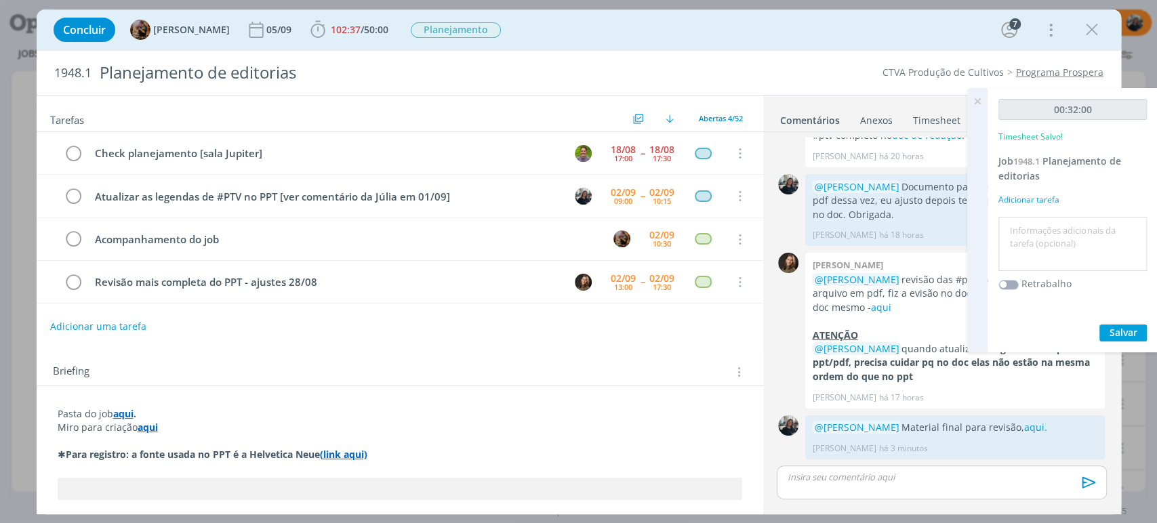
click at [1043, 228] on textarea at bounding box center [1073, 244] width 142 height 48
type textarea "[PERSON_NAME] ppt após revisão #ptv"
click at [1134, 331] on span "Salvar" at bounding box center [1123, 332] width 28 height 13
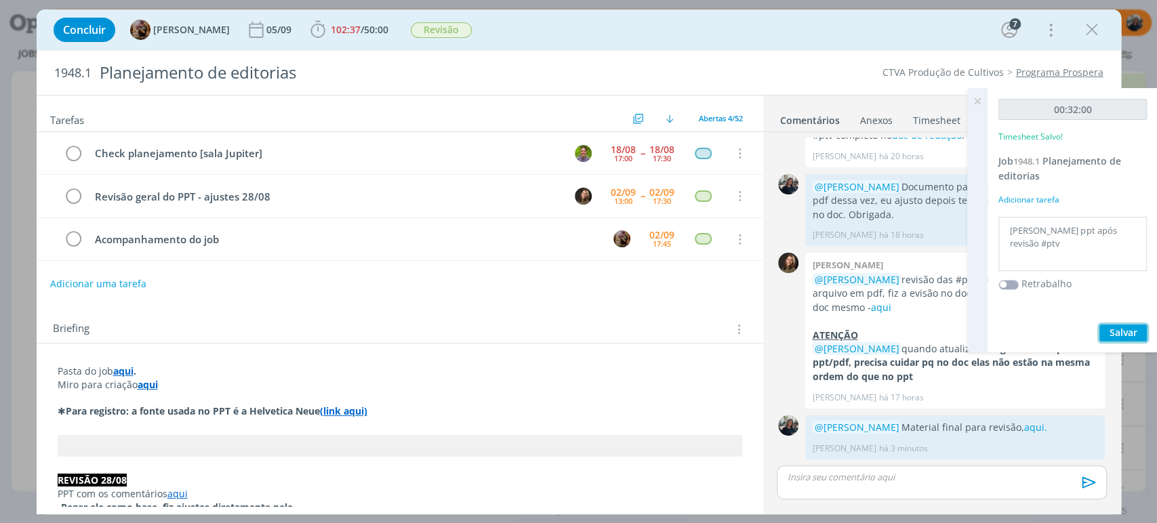
click at [1117, 335] on span "Salvar" at bounding box center [1123, 332] width 28 height 13
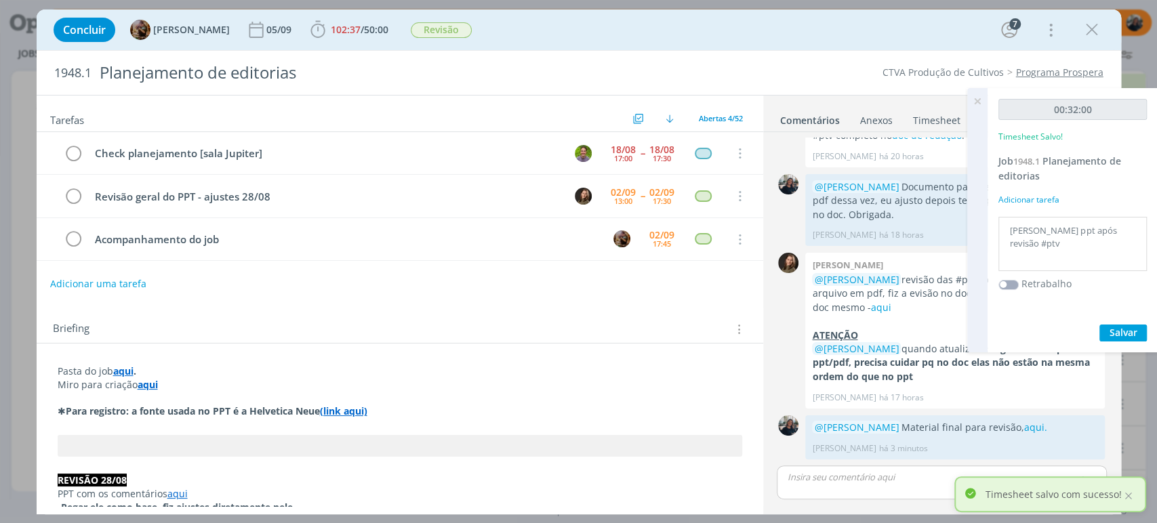
click at [975, 98] on icon at bounding box center [977, 101] width 24 height 26
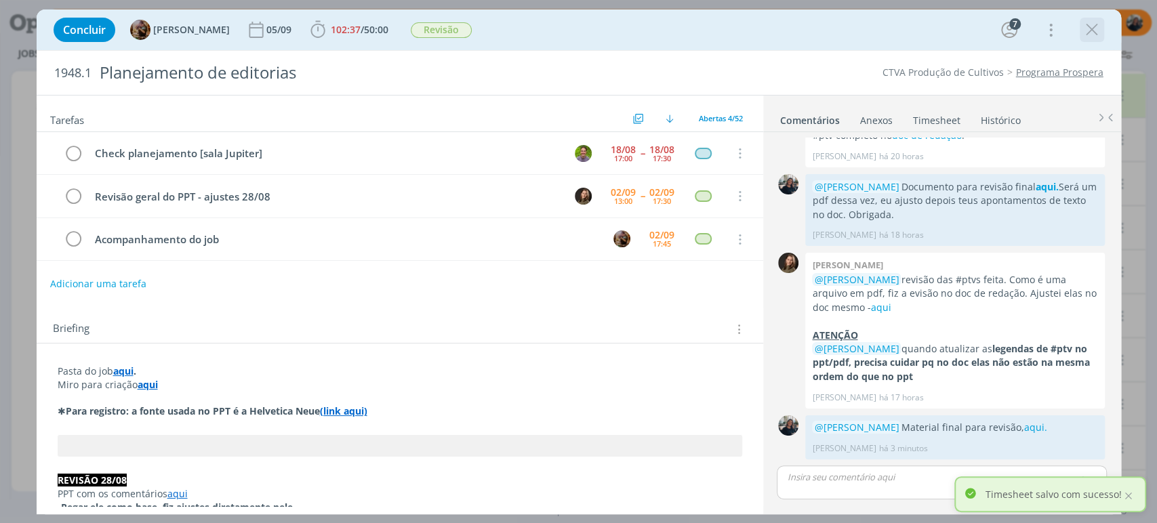
click at [1099, 28] on icon "dialog" at bounding box center [1092, 30] width 20 height 20
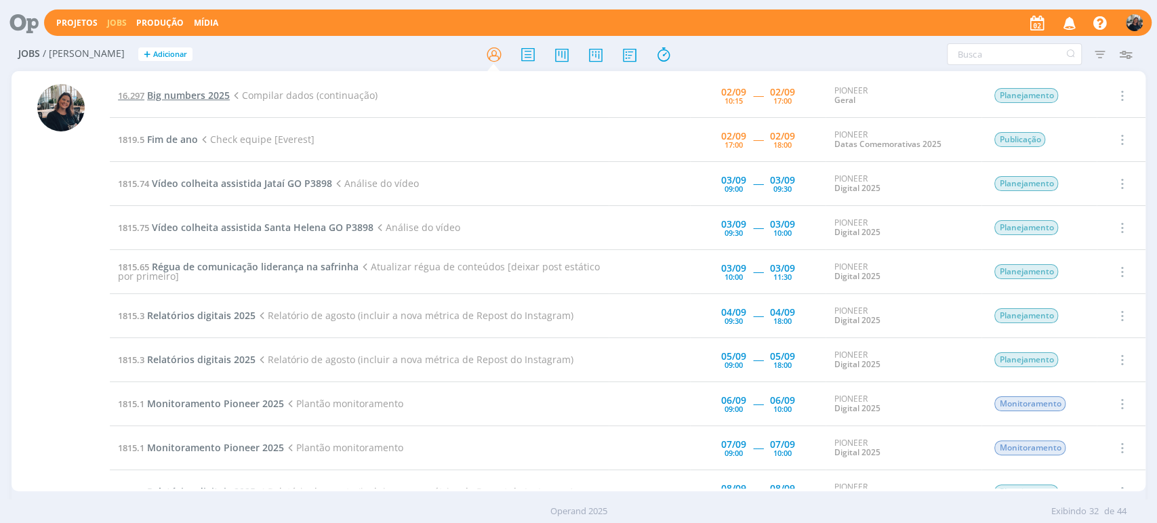
click at [216, 97] on span "Big numbers 2025" at bounding box center [188, 95] width 83 height 13
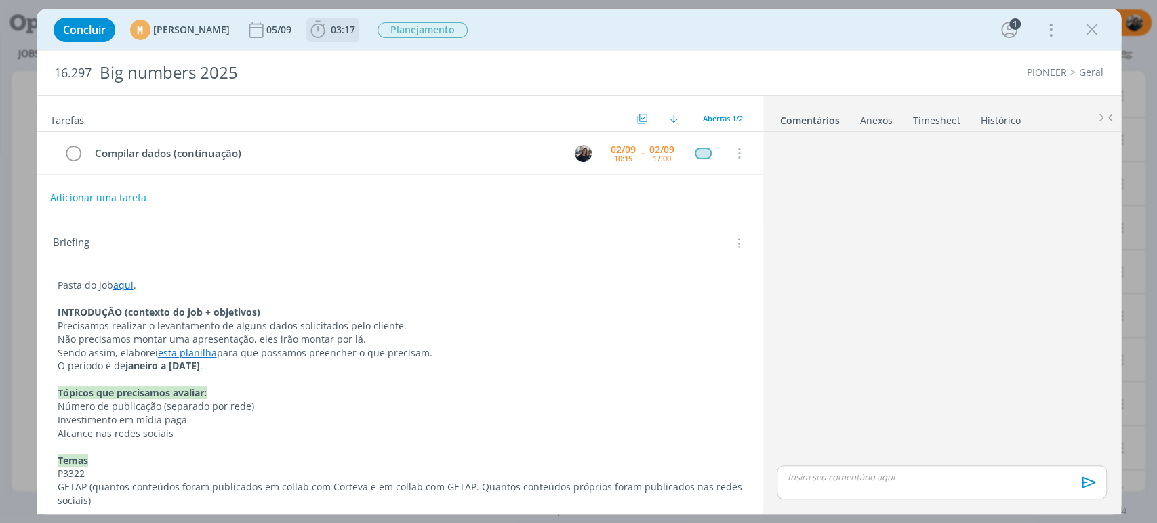
click at [328, 33] on icon "dialog" at bounding box center [318, 30] width 20 height 20
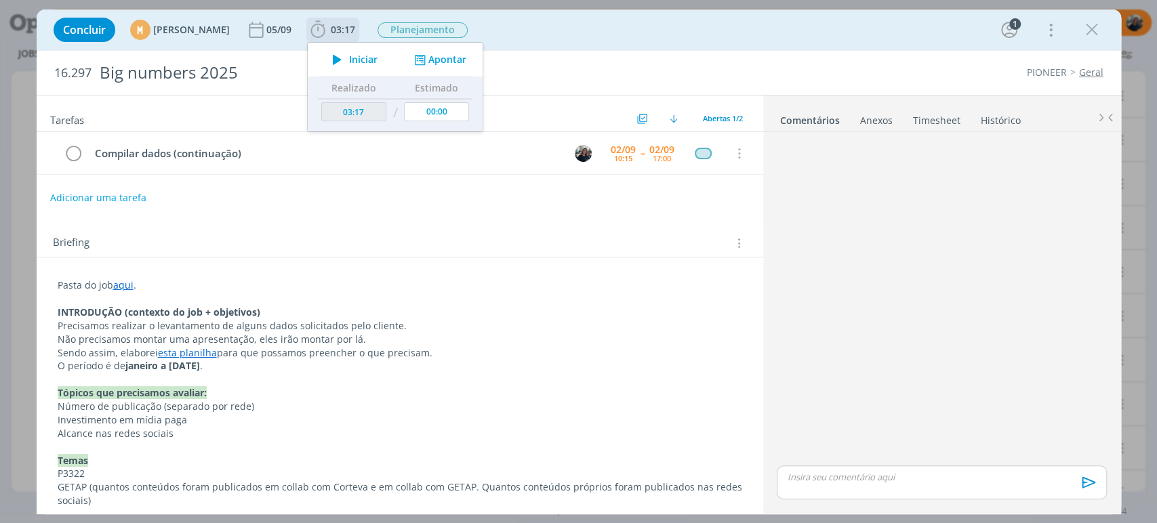
click at [377, 60] on span "Iniciar" at bounding box center [363, 59] width 28 height 9
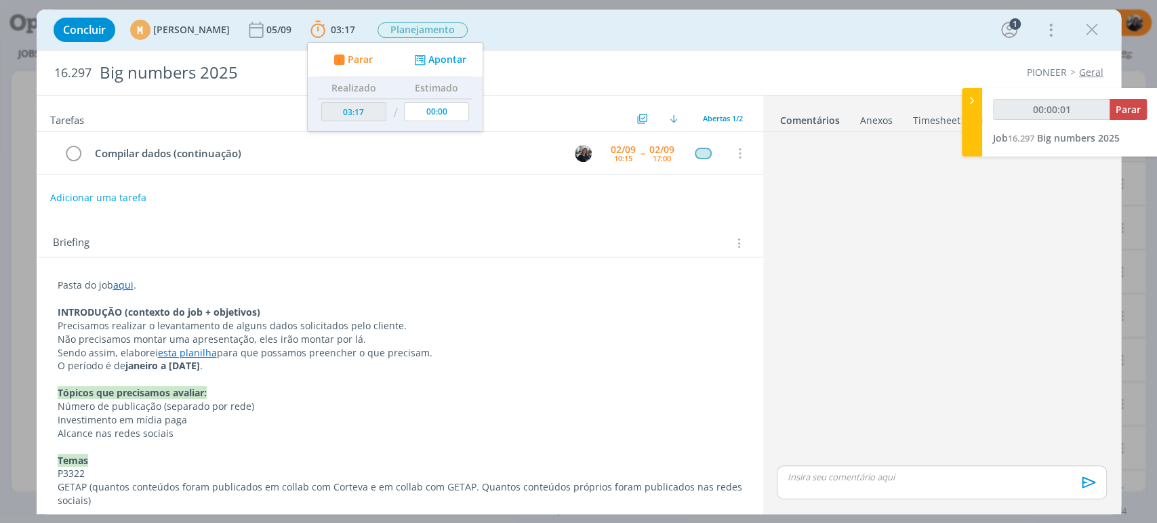
type input "00:00:02"
click at [975, 92] on div at bounding box center [972, 122] width 20 height 68
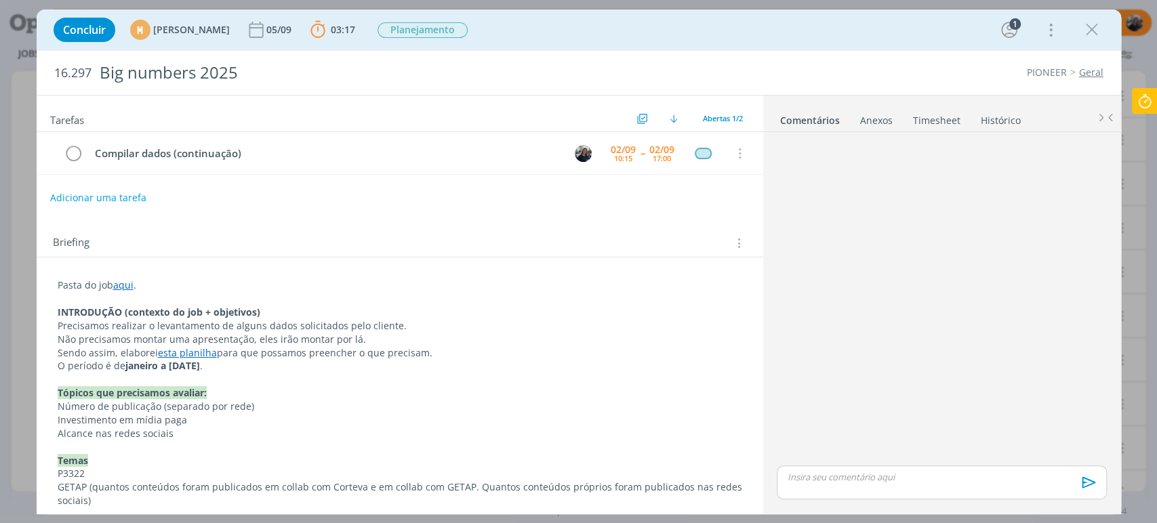
click at [184, 354] on link "esta planilha" at bounding box center [187, 352] width 59 height 13
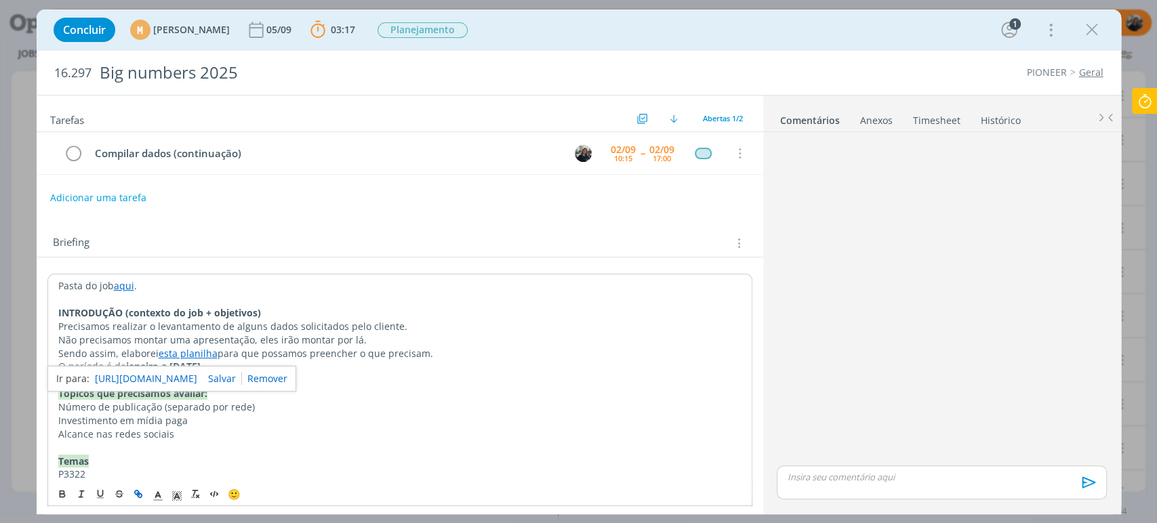
click at [197, 377] on link "[URL][DOMAIN_NAME]" at bounding box center [146, 379] width 102 height 18
